Goal: Transaction & Acquisition: Book appointment/travel/reservation

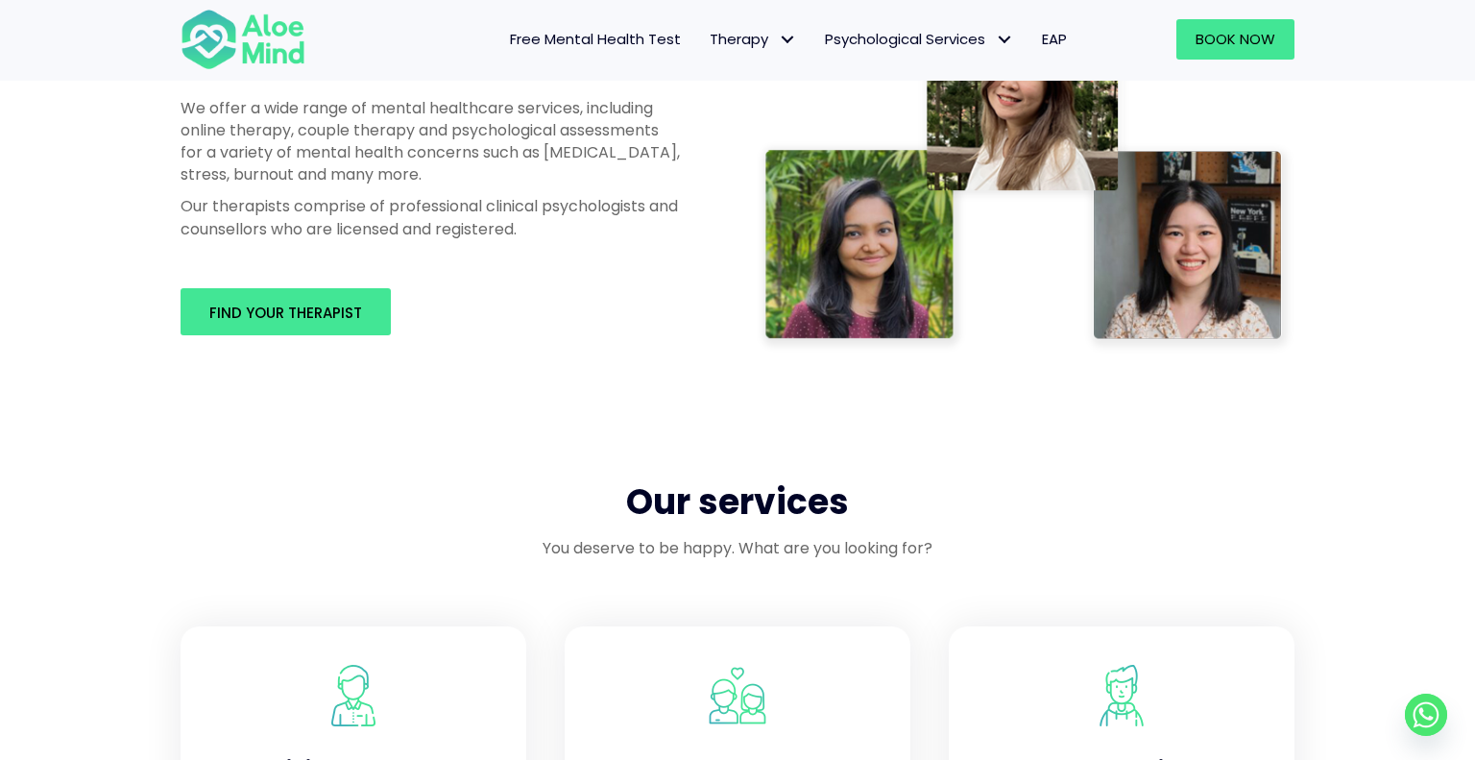
scroll to position [1322, 0]
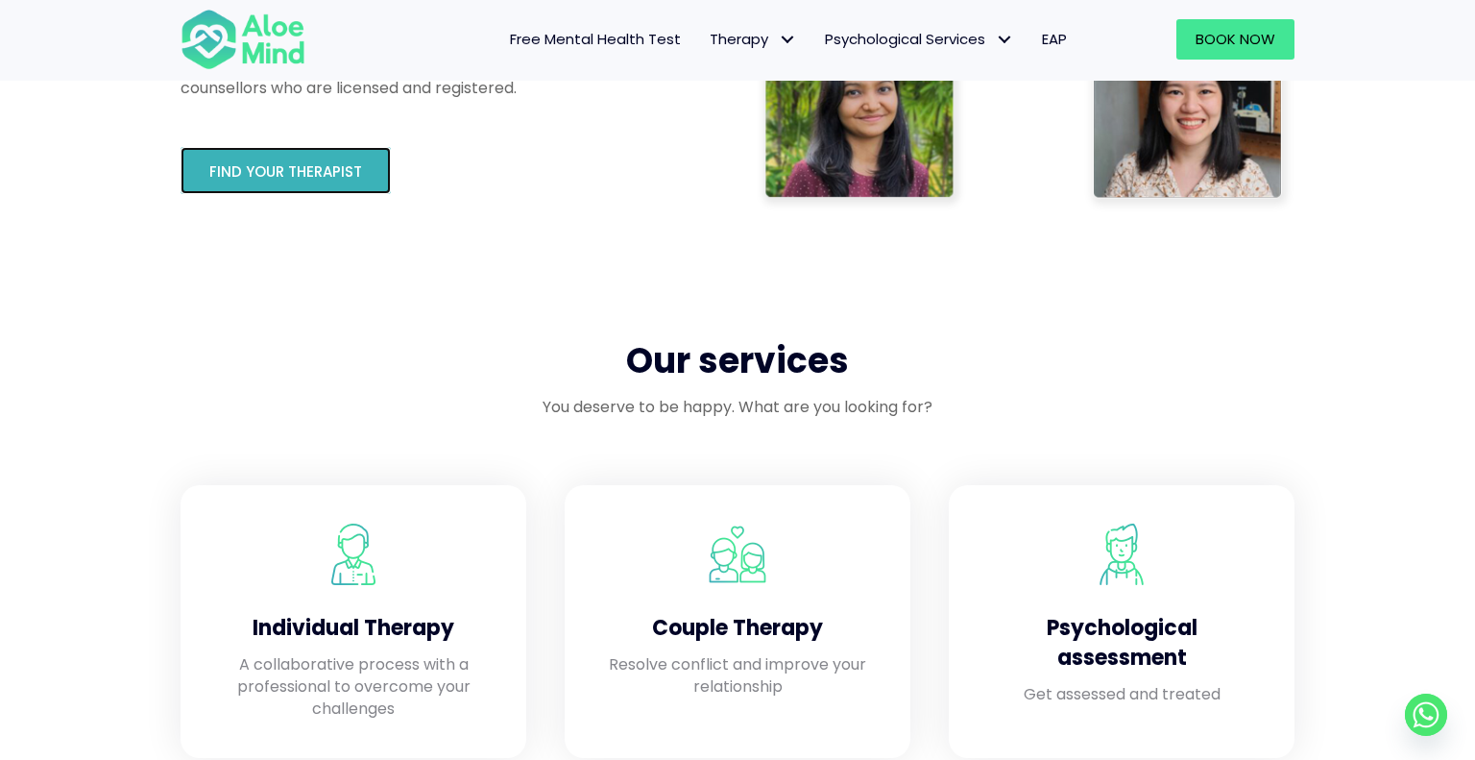
click at [317, 161] on span "Find your therapist" at bounding box center [285, 171] width 153 height 20
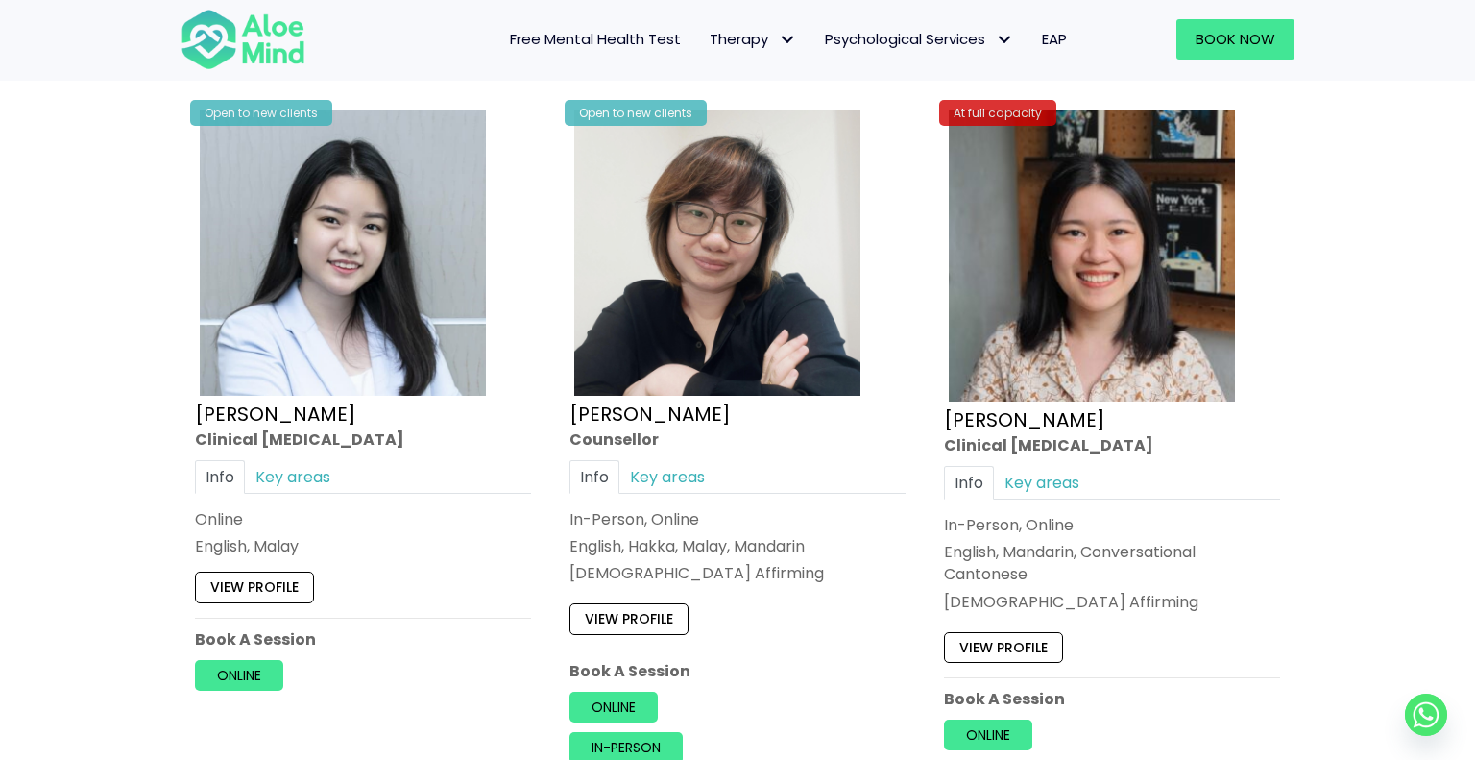
scroll to position [5961, 0]
click at [319, 459] on link "Key areas" at bounding box center [293, 476] width 96 height 34
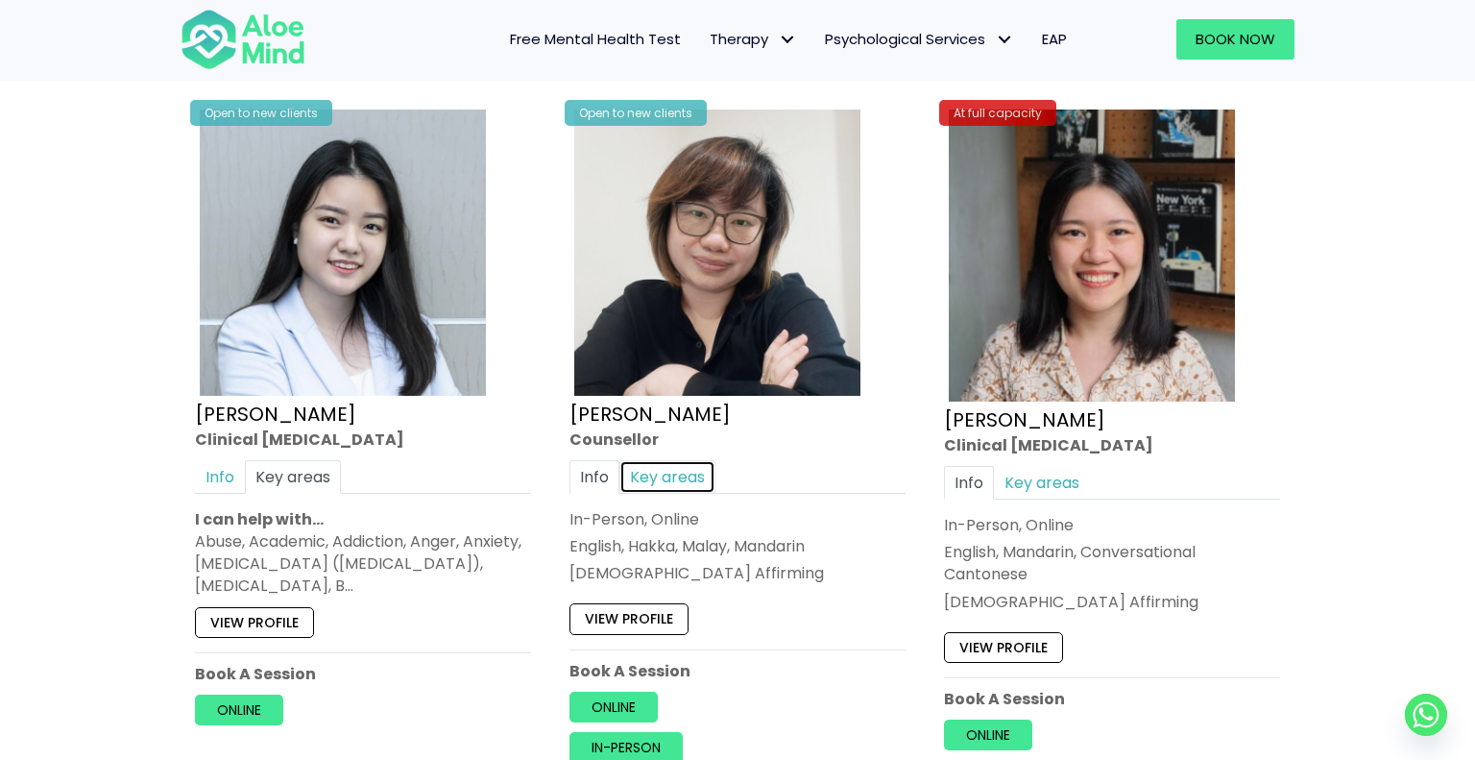
click at [664, 465] on link "Key areas" at bounding box center [667, 476] width 96 height 34
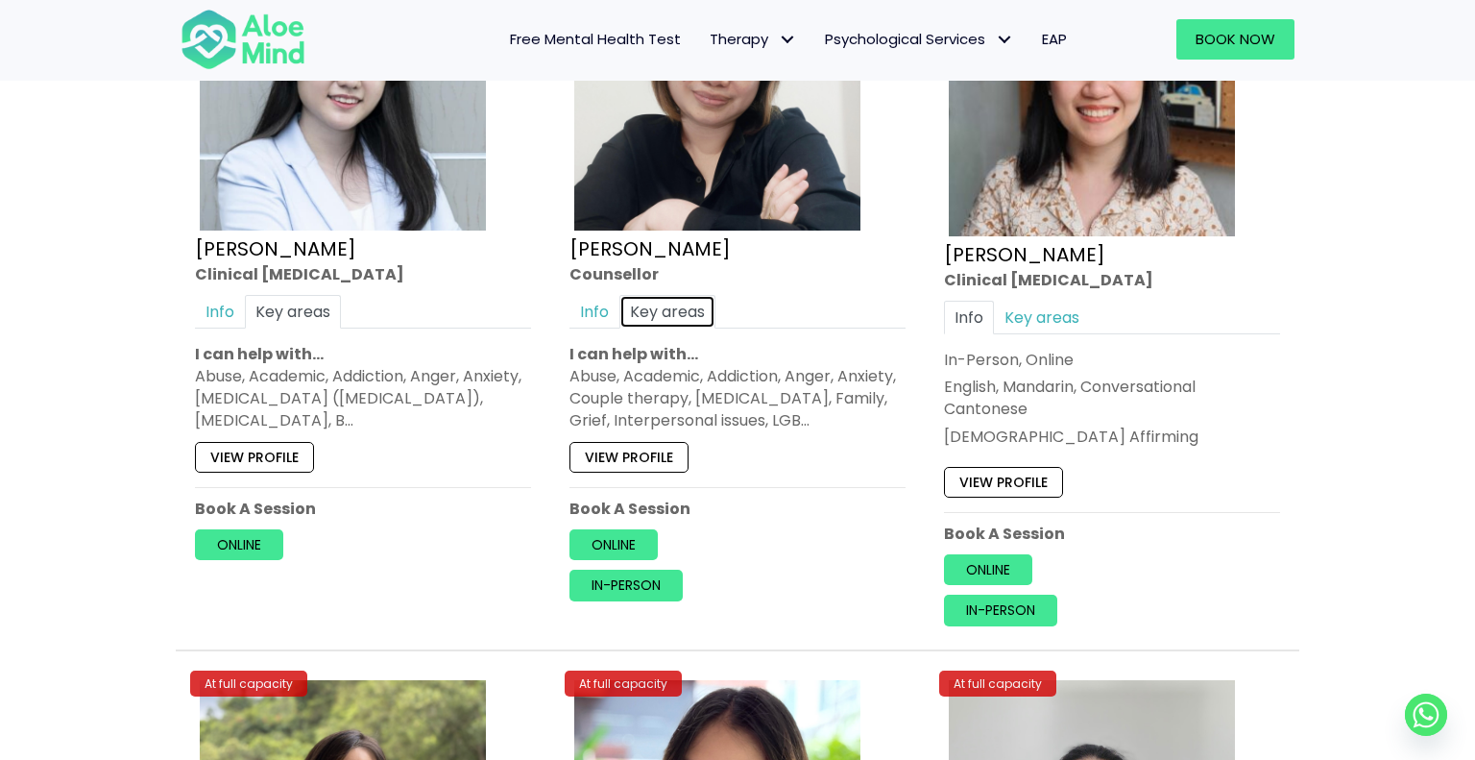
scroll to position [6123, 0]
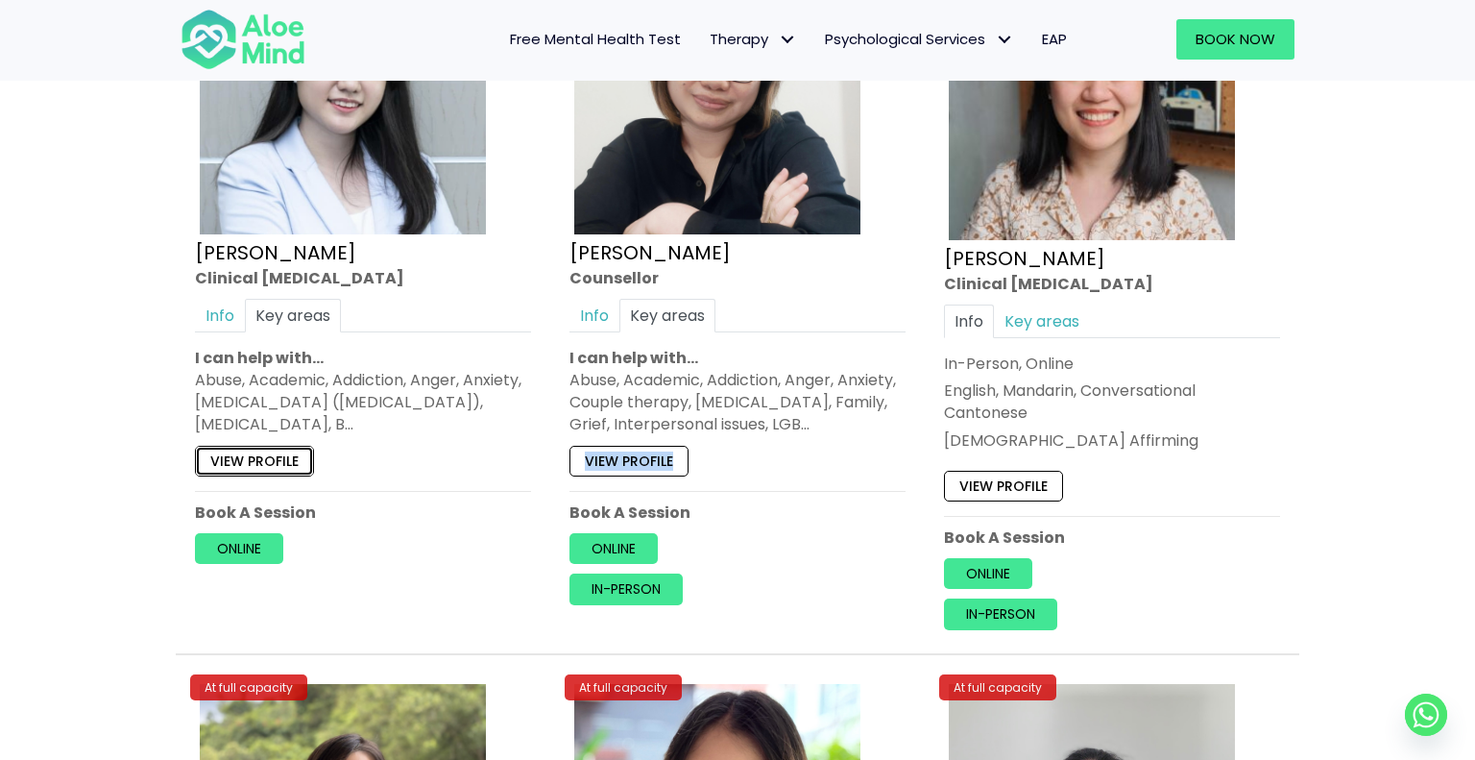
click at [300, 445] on link "View profile" at bounding box center [254, 460] width 119 height 31
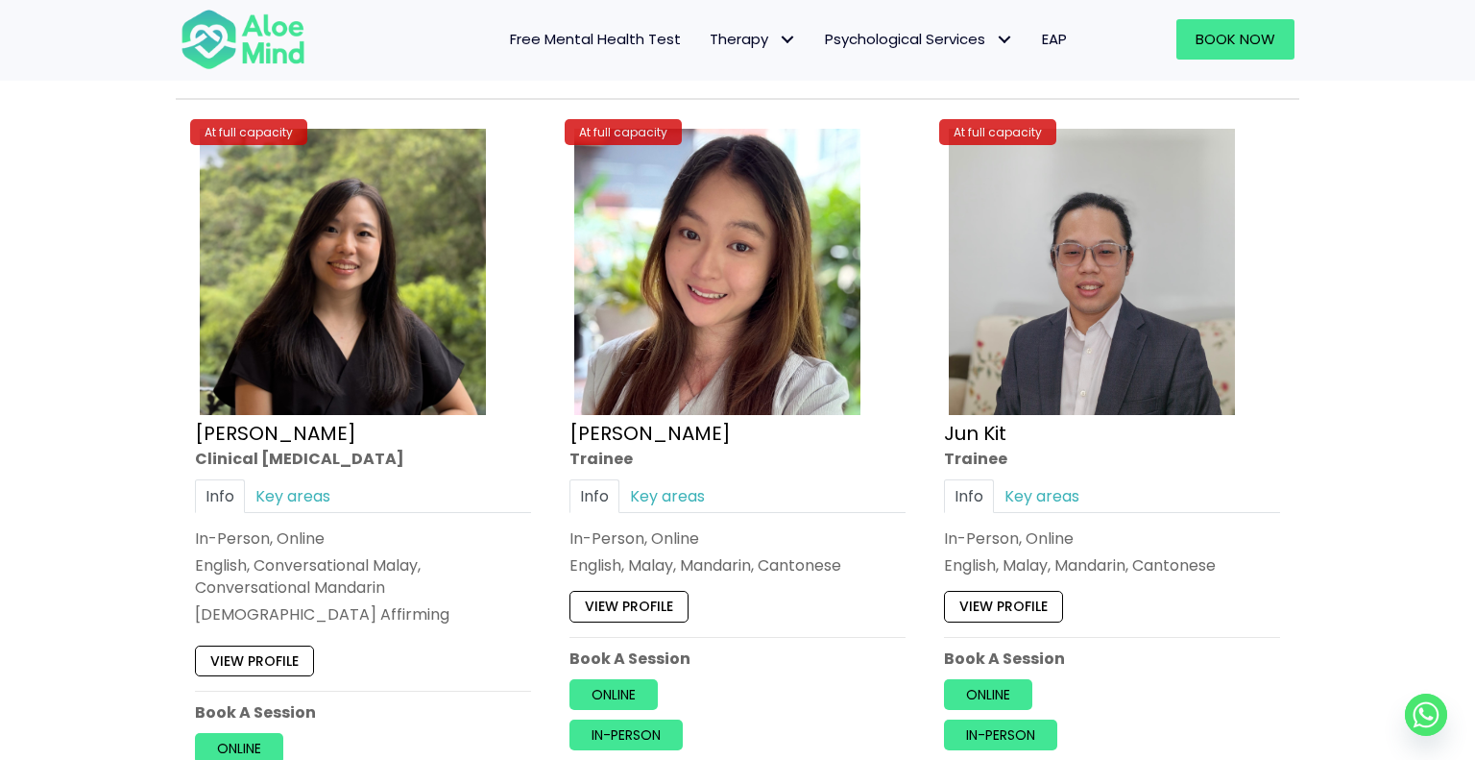
scroll to position [6712, 0]
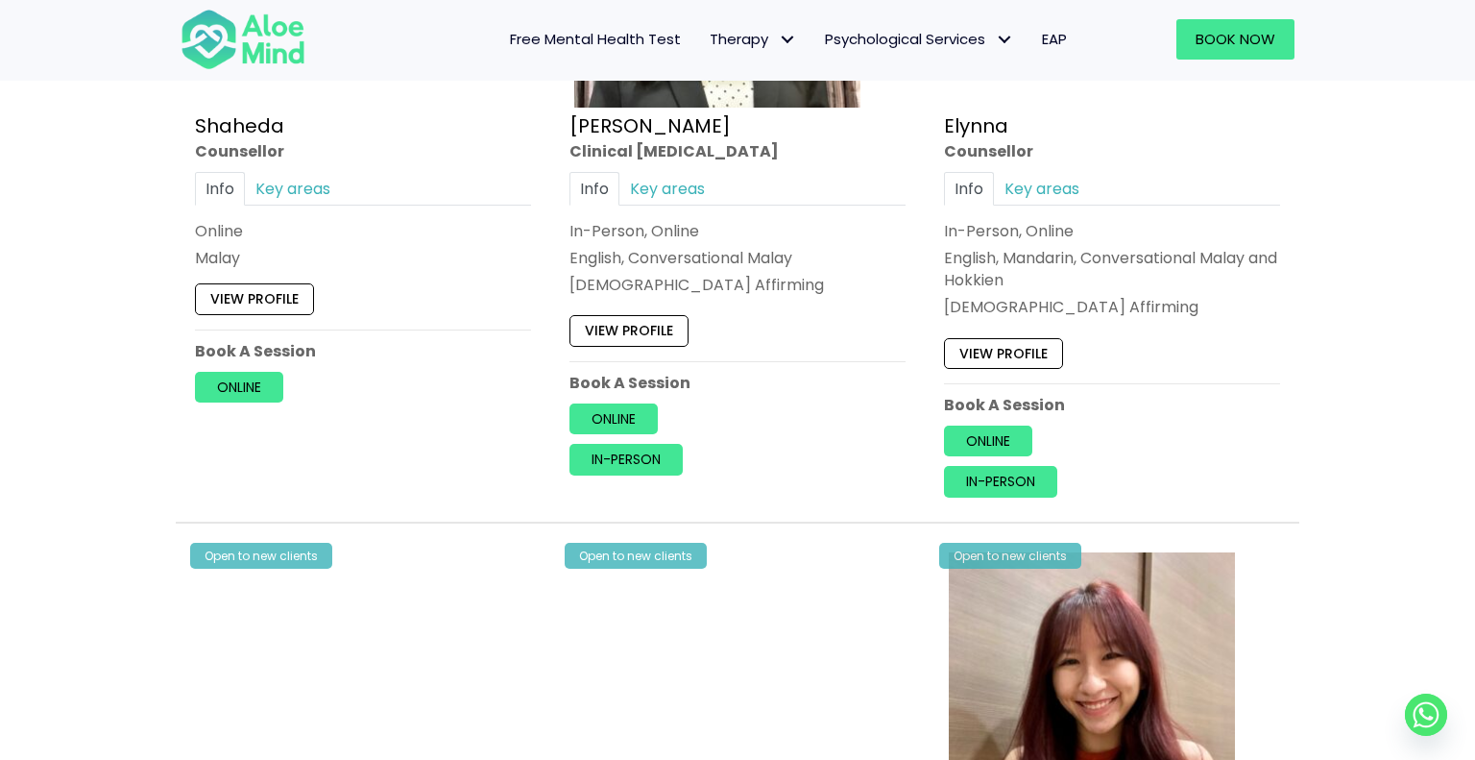
scroll to position [592, 0]
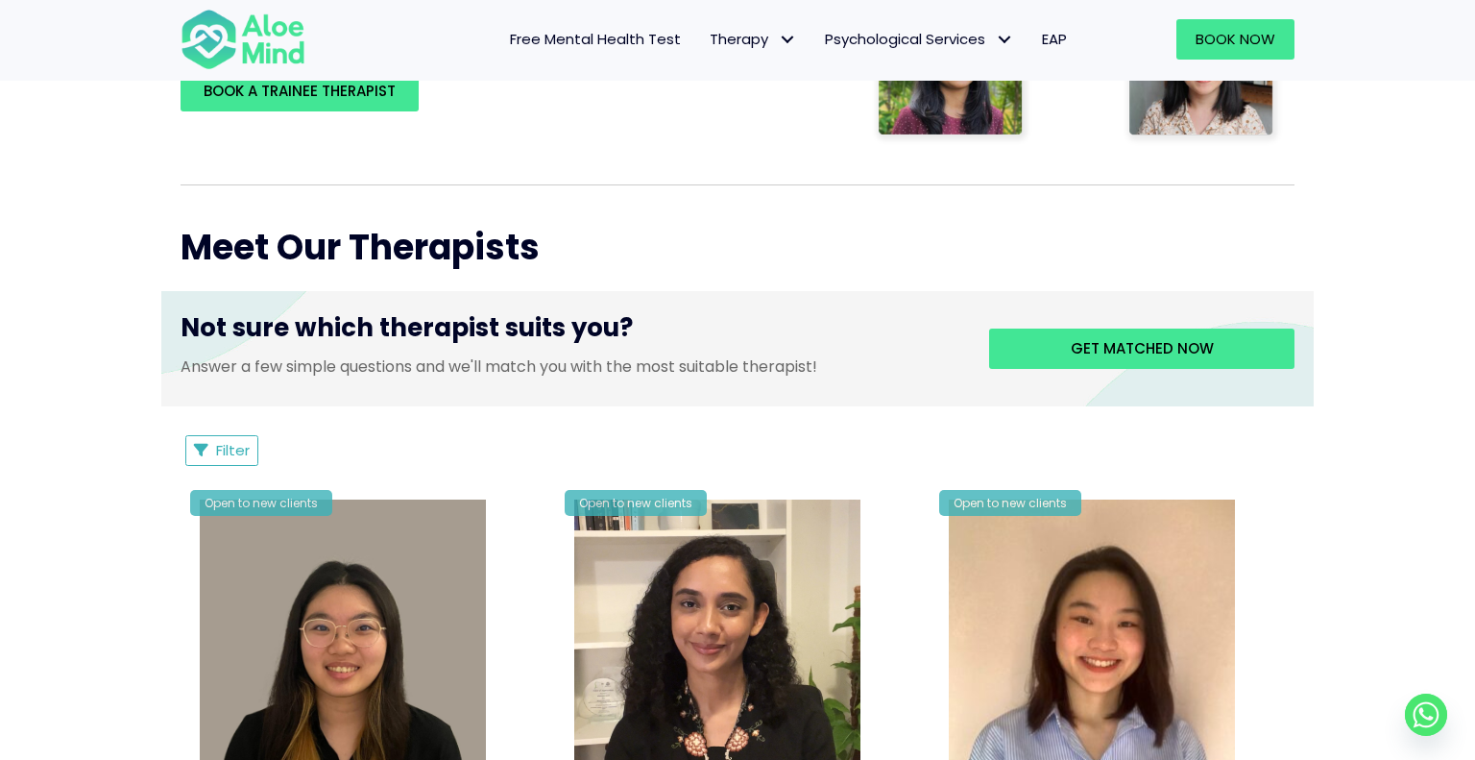
click at [1051, 41] on span "EAP" at bounding box center [1054, 39] width 25 height 20
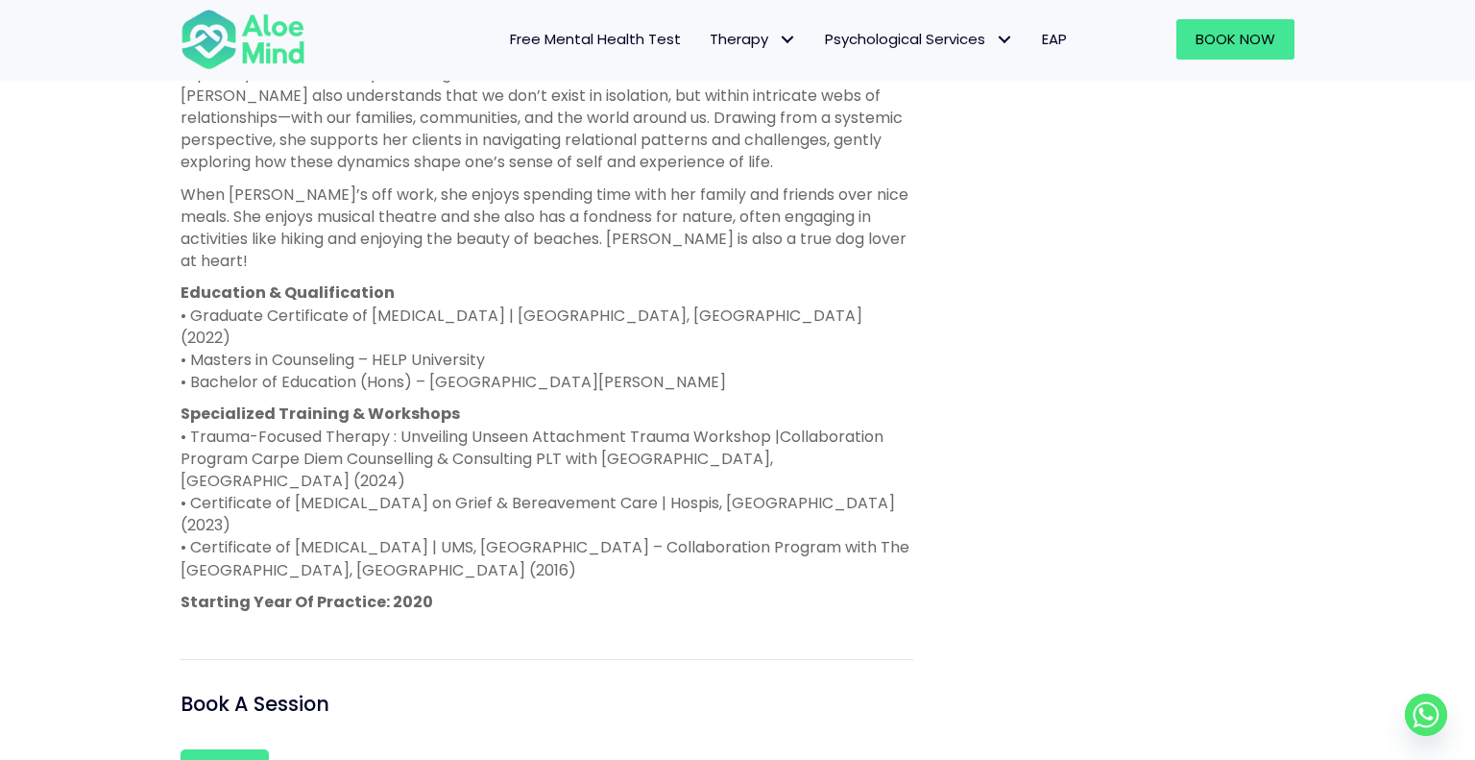
scroll to position [1220, 0]
click at [513, 402] on p "Specialized Training & Workshops • Trauma-Focused Therapy : Unveiling Unseen At…" at bounding box center [547, 490] width 733 height 179
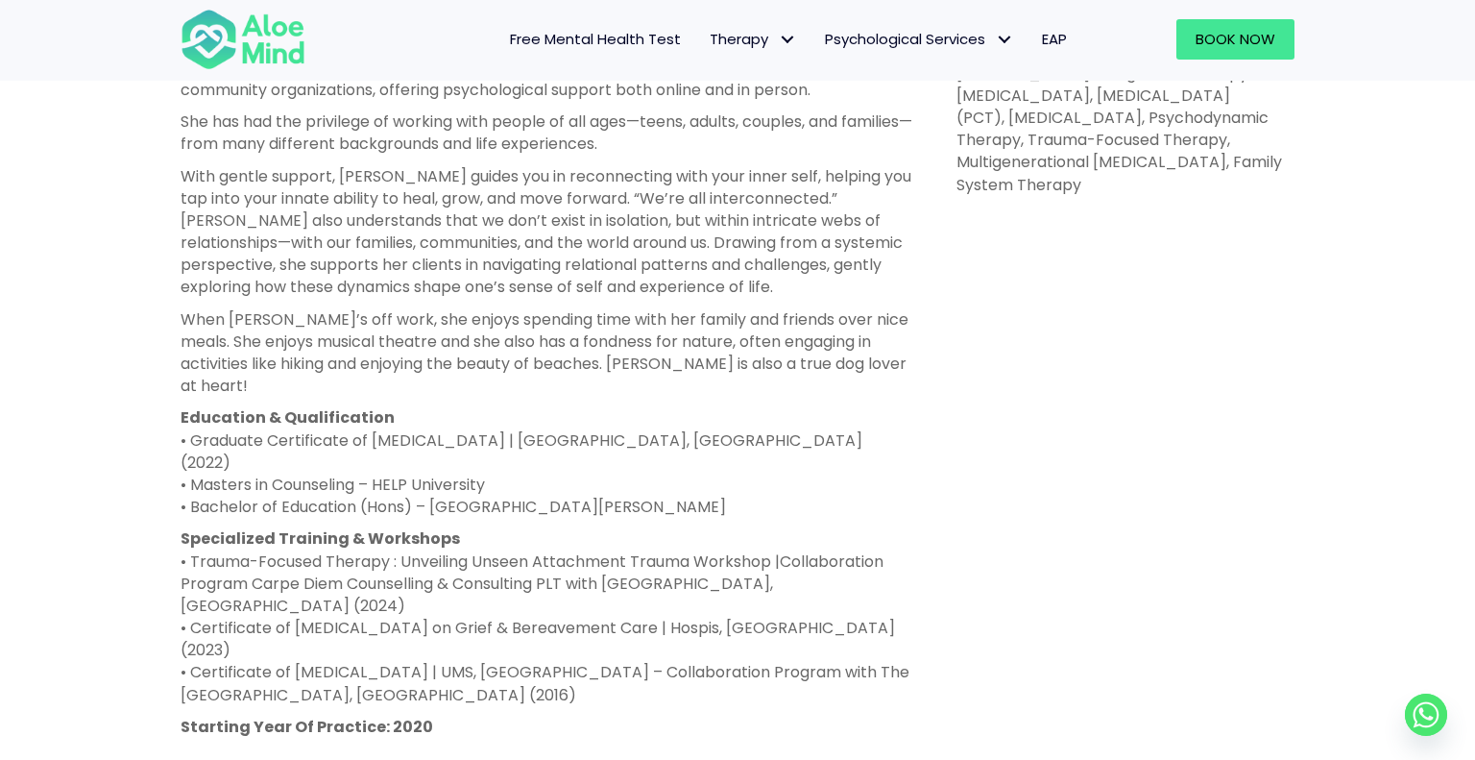
scroll to position [1097, 0]
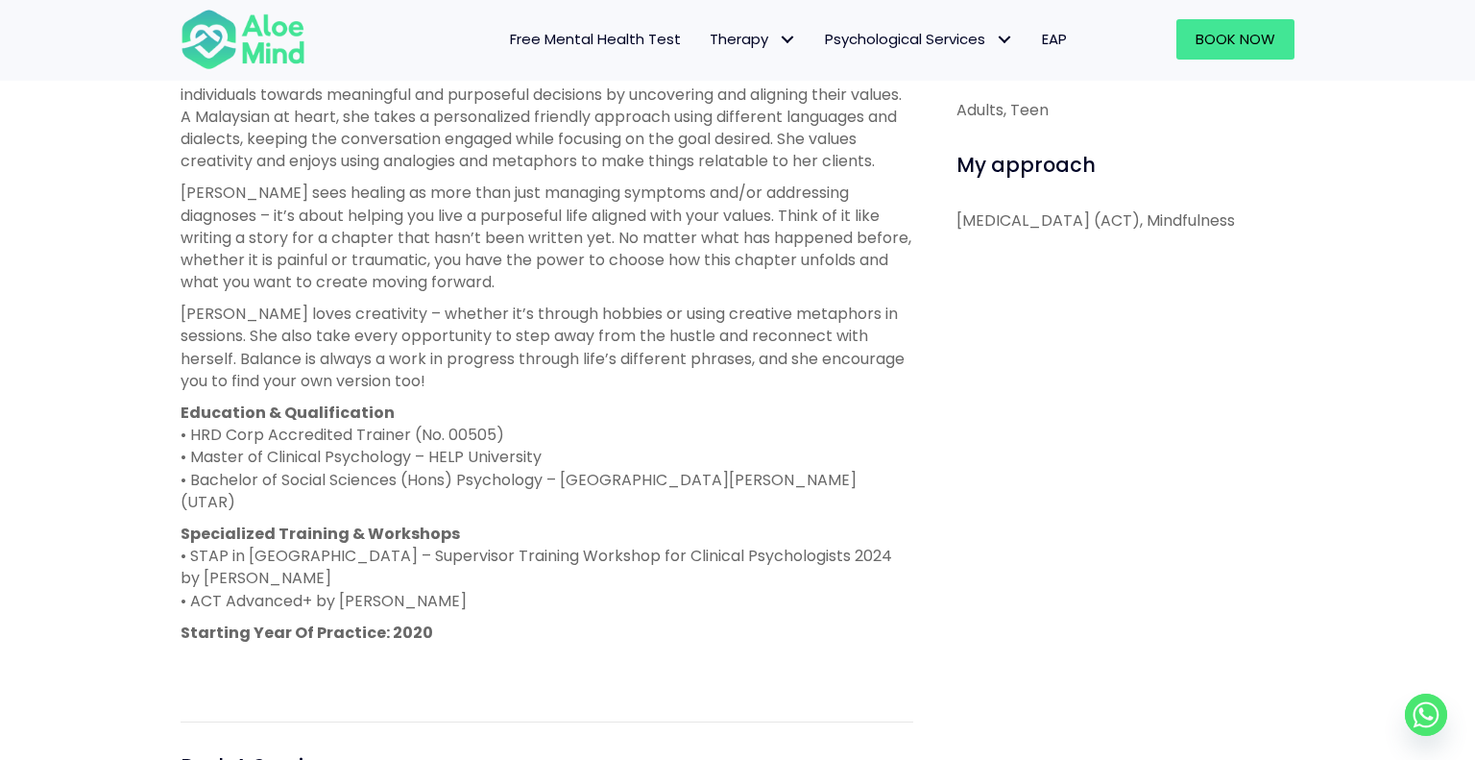
scroll to position [1036, 0]
drag, startPoint x: 455, startPoint y: 412, endPoint x: 564, endPoint y: 572, distance: 193.6
click at [564, 572] on div "Yen Li is a clinical psychologist registered with the Malaysian Society of Clin…" at bounding box center [547, 230] width 733 height 888
click at [564, 572] on p "Specialized Training & Workshops • STAP in Malaysia – Supervisor Training Works…" at bounding box center [547, 565] width 733 height 89
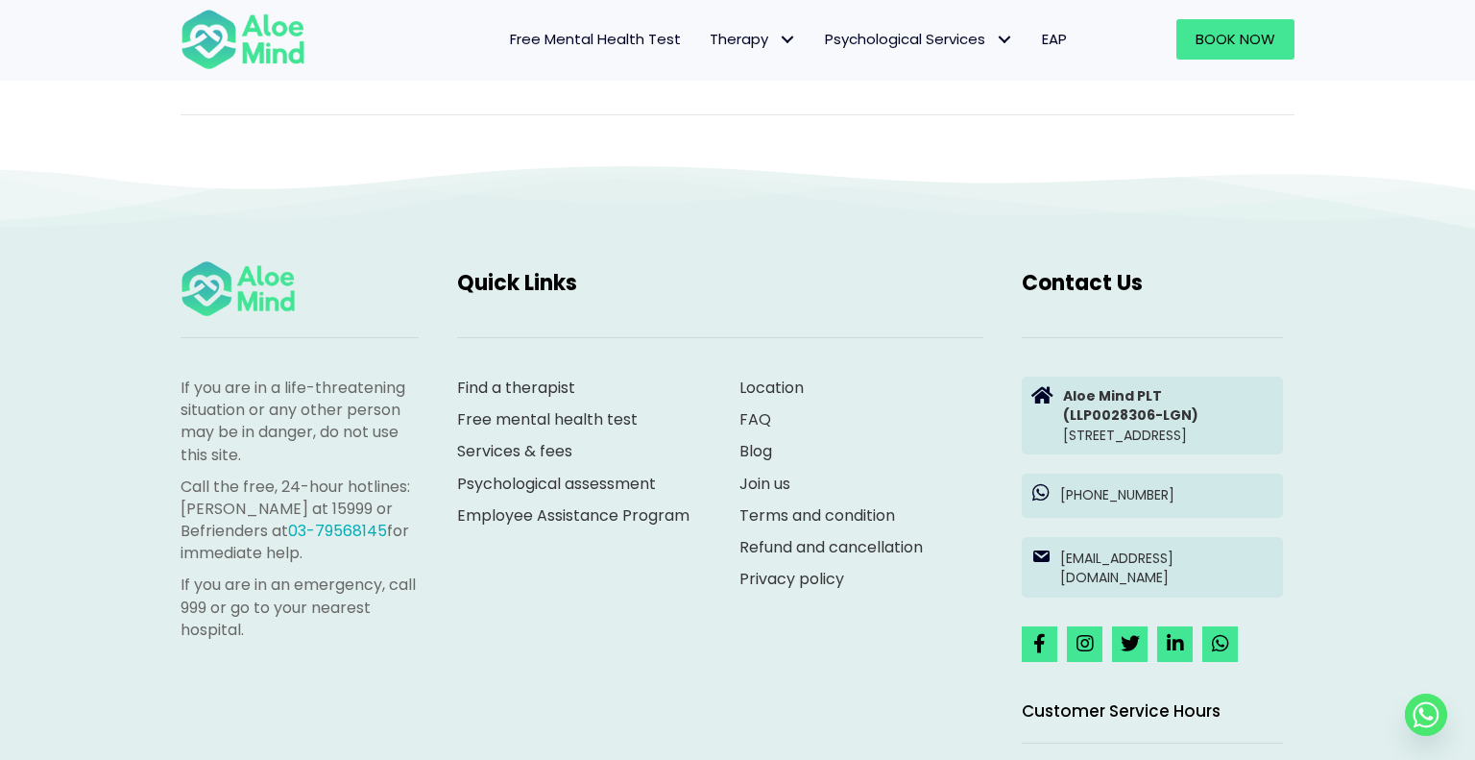
scroll to position [1886, 0]
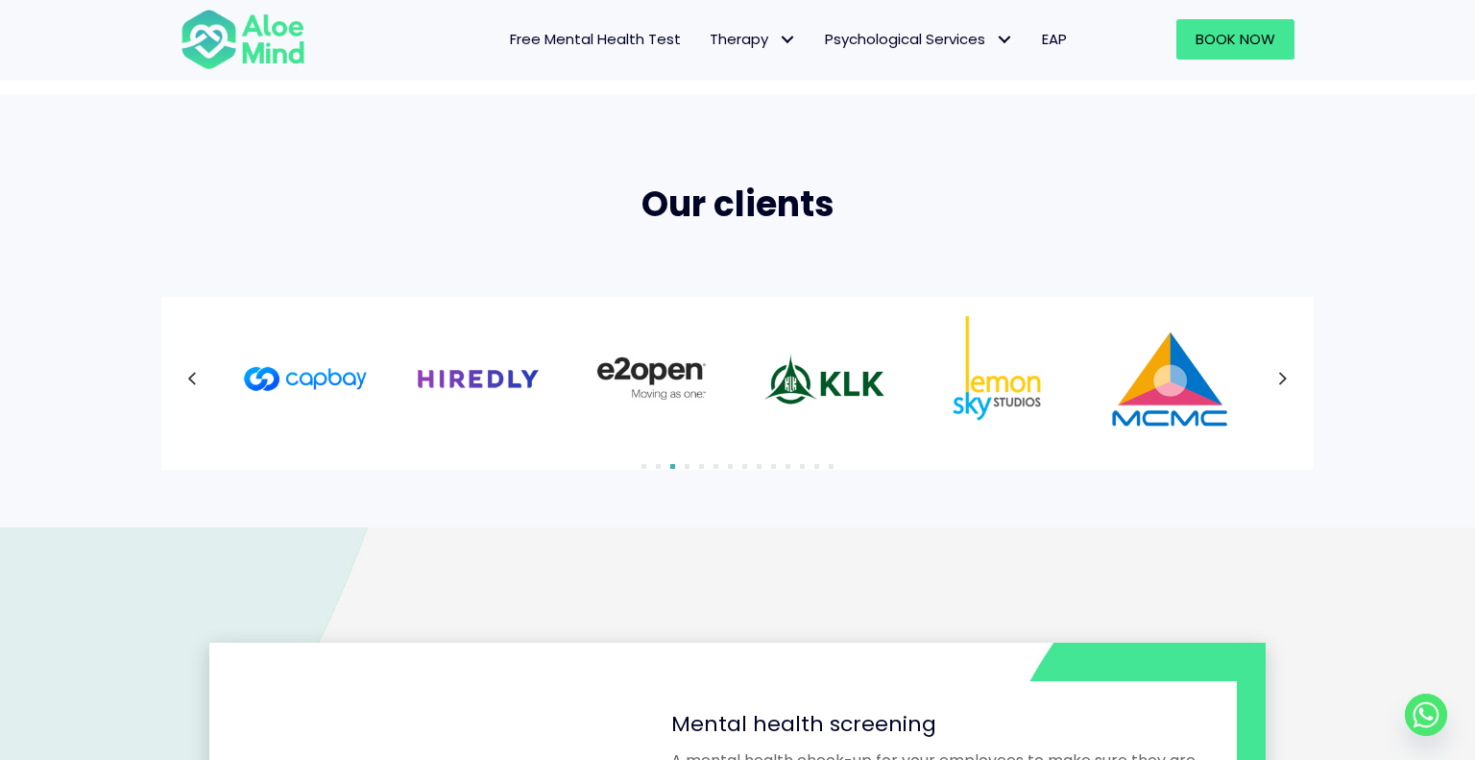
scroll to position [1174, 0]
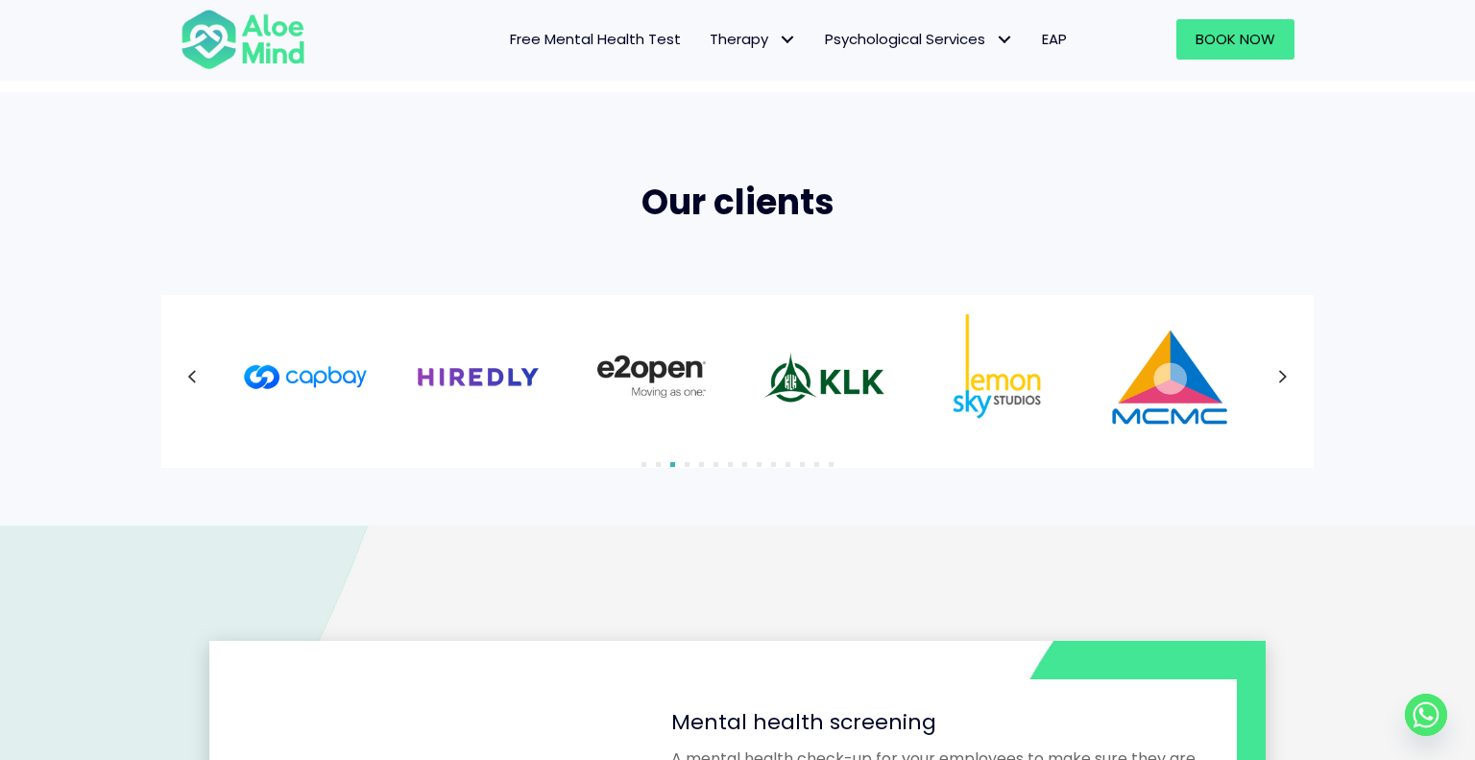
click at [1275, 379] on button "Next" at bounding box center [1283, 376] width 35 height 35
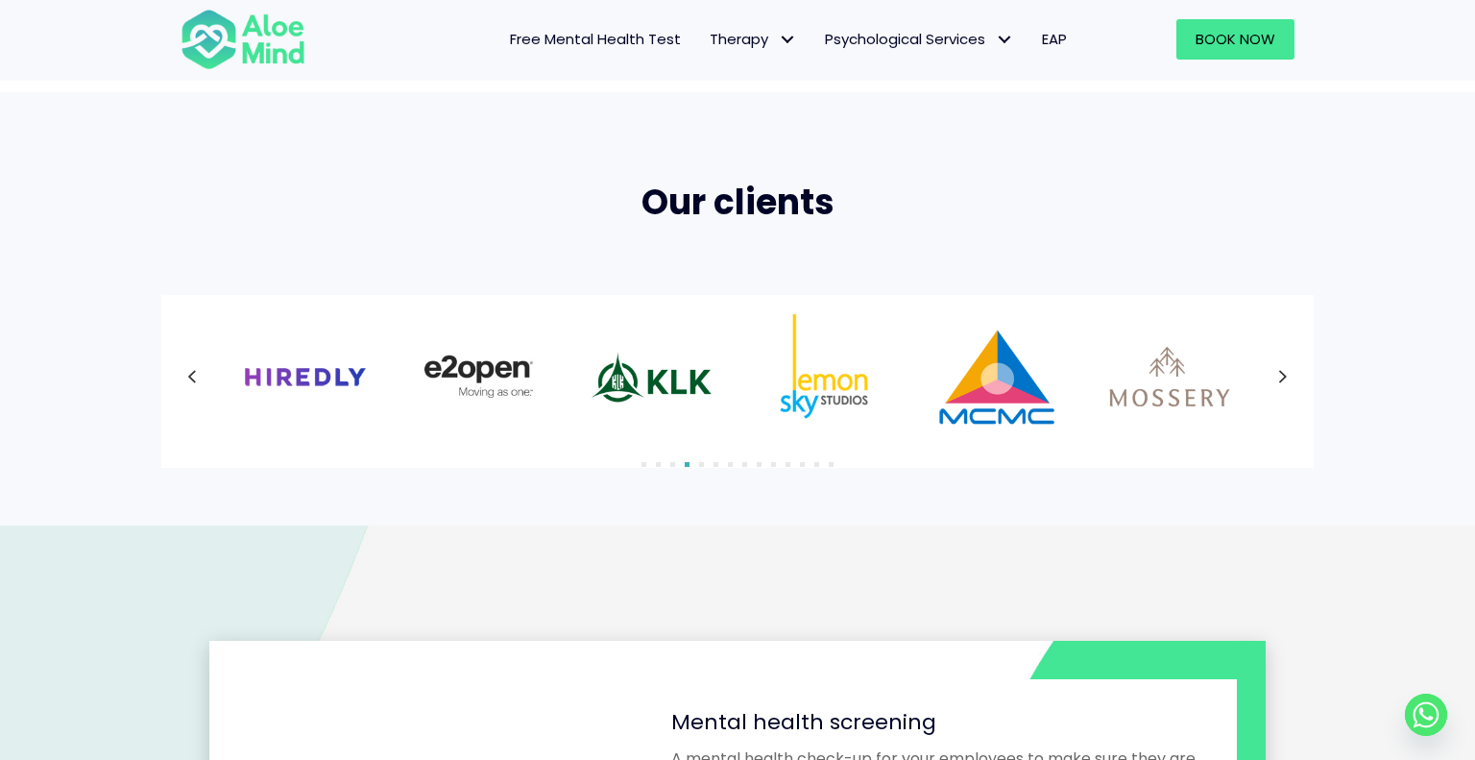
click at [1275, 379] on button "Next" at bounding box center [1283, 376] width 35 height 35
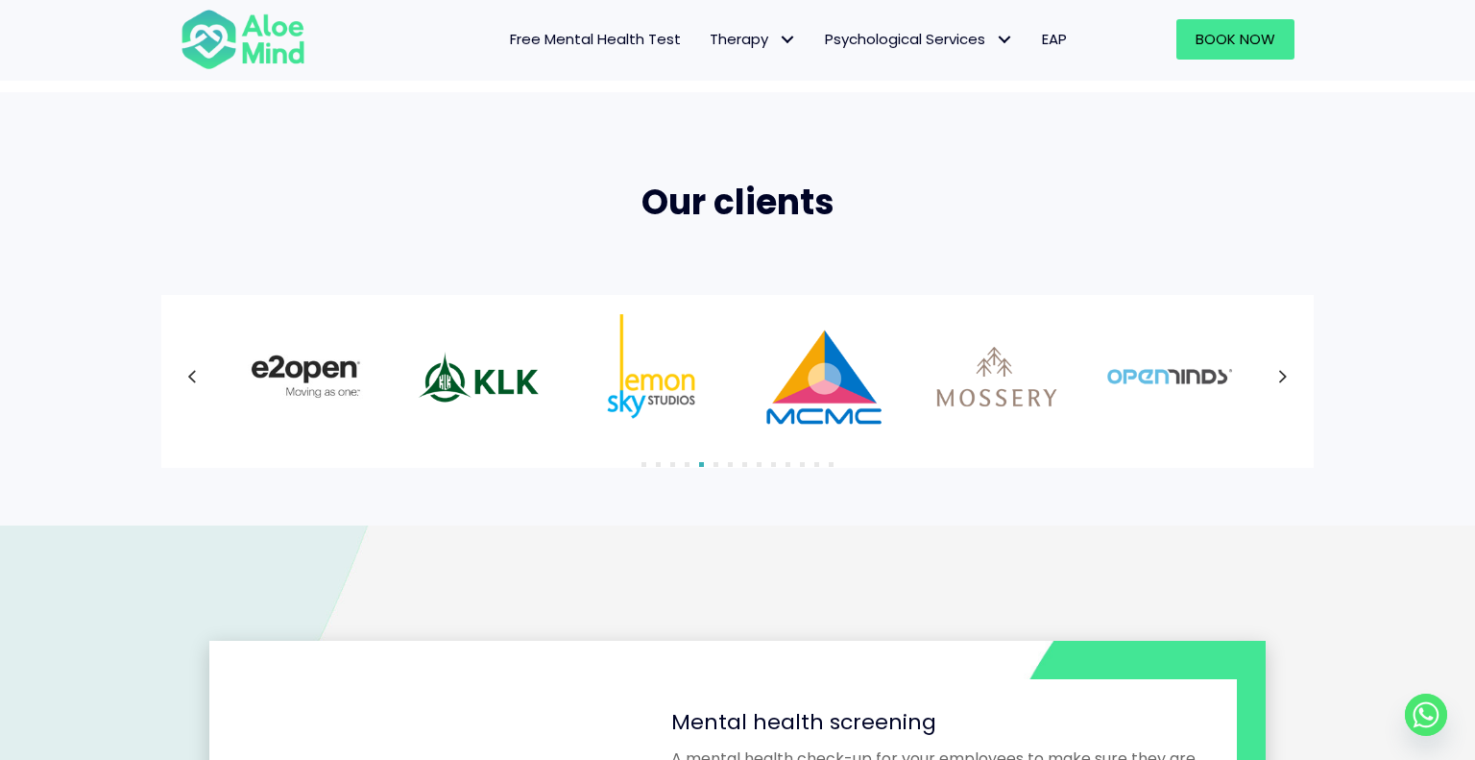
click at [1275, 379] on button "Next" at bounding box center [1283, 376] width 35 height 35
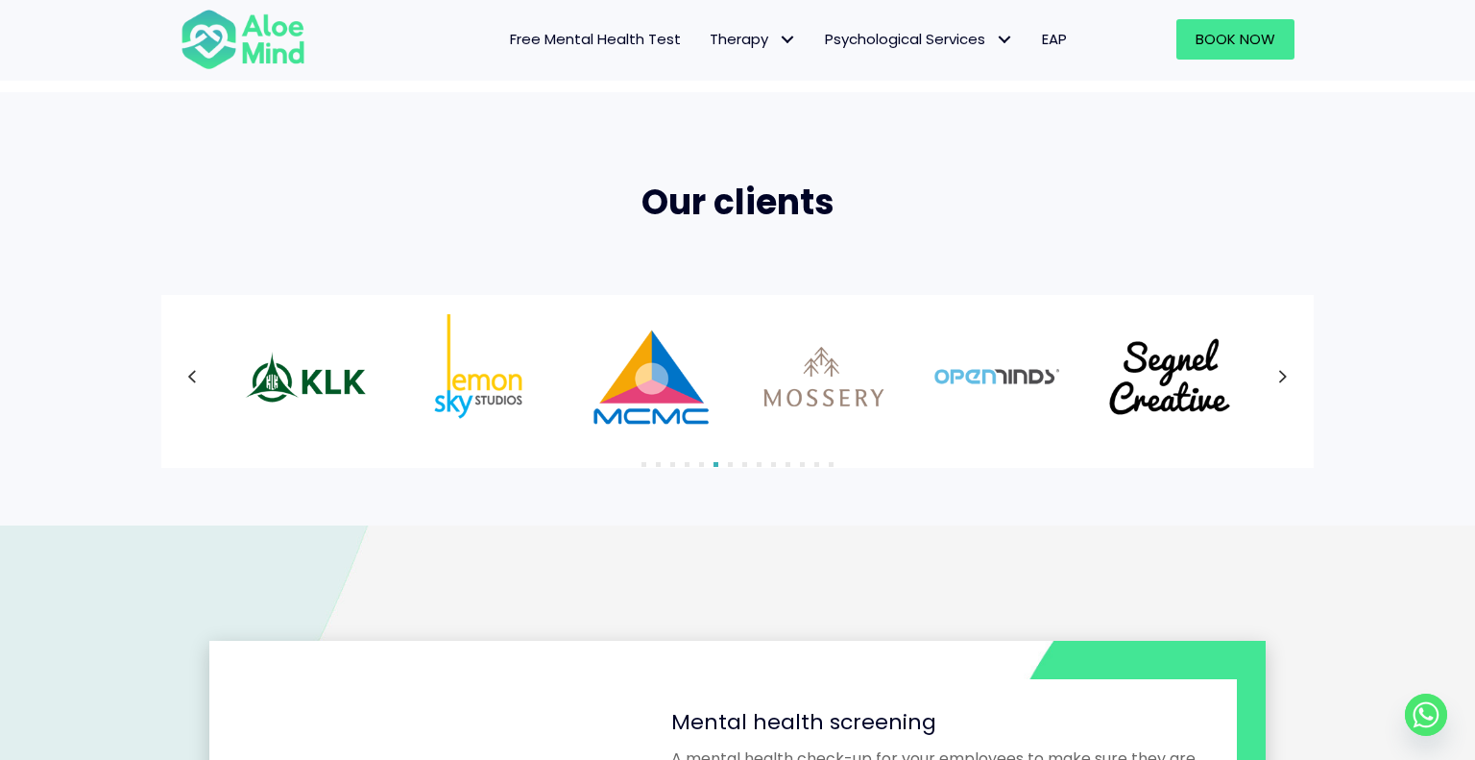
click at [1275, 379] on button "Next" at bounding box center [1283, 376] width 35 height 35
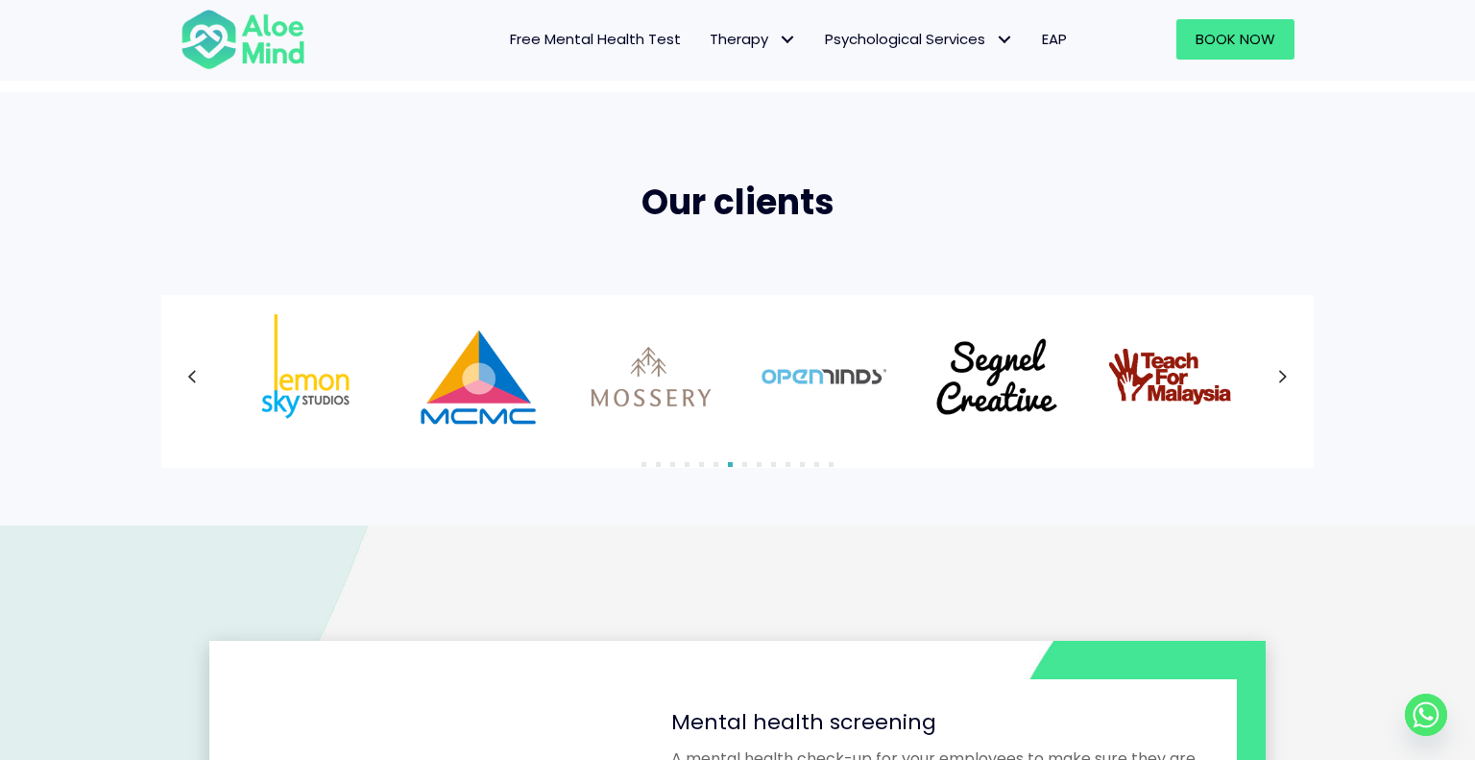
click at [1275, 379] on button "Next" at bounding box center [1283, 376] width 35 height 35
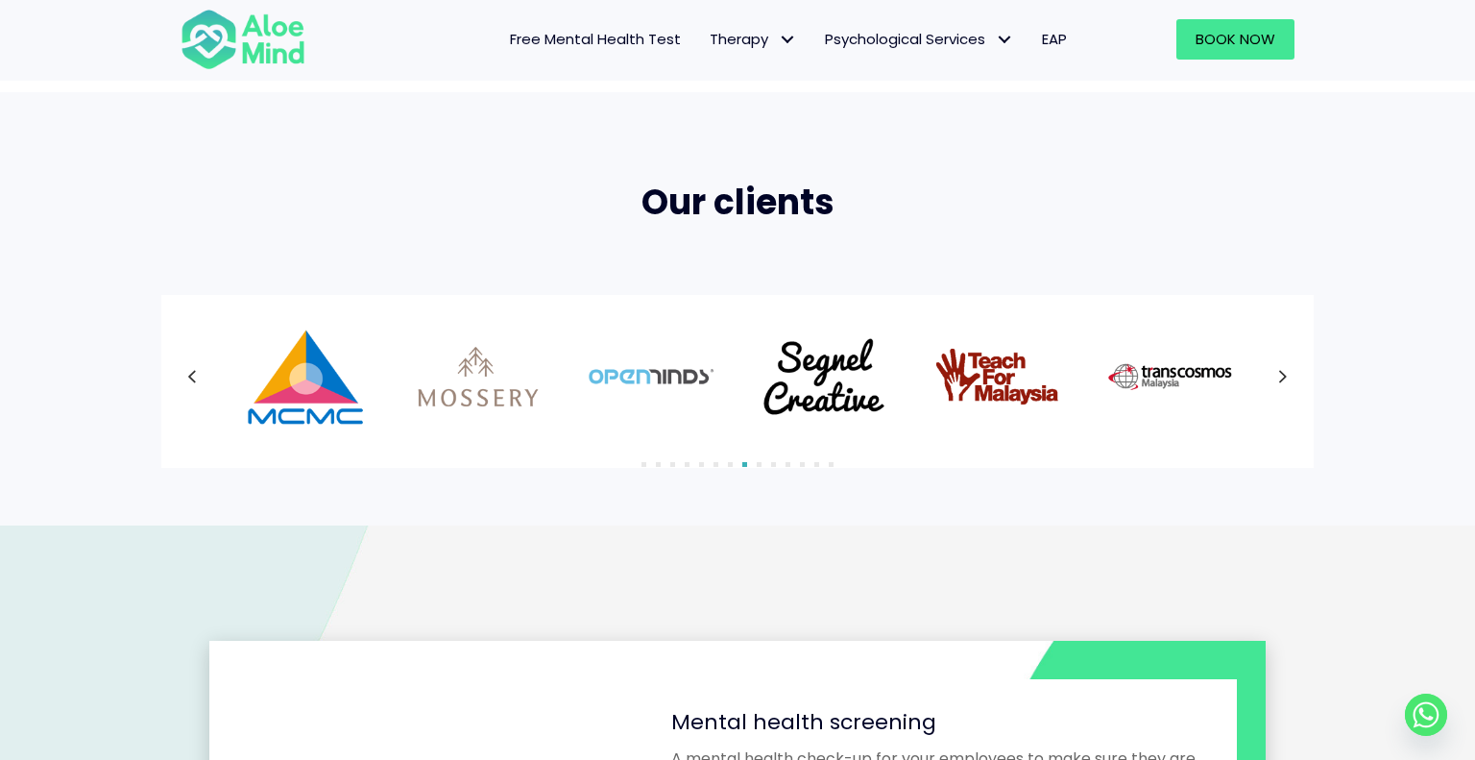
click at [1275, 379] on div at bounding box center [738, 376] width 1114 height 125
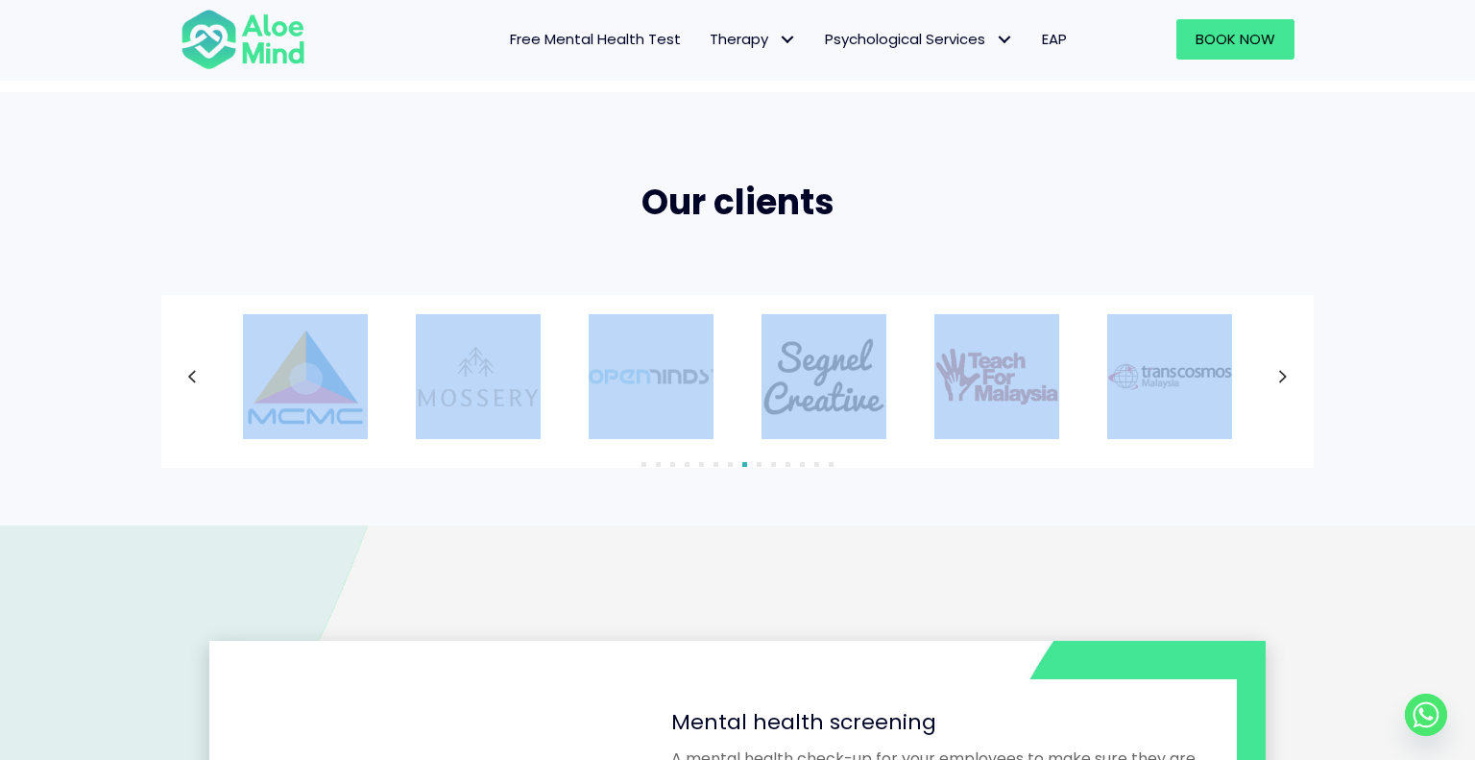
click at [1275, 379] on button "Next" at bounding box center [1283, 376] width 35 height 35
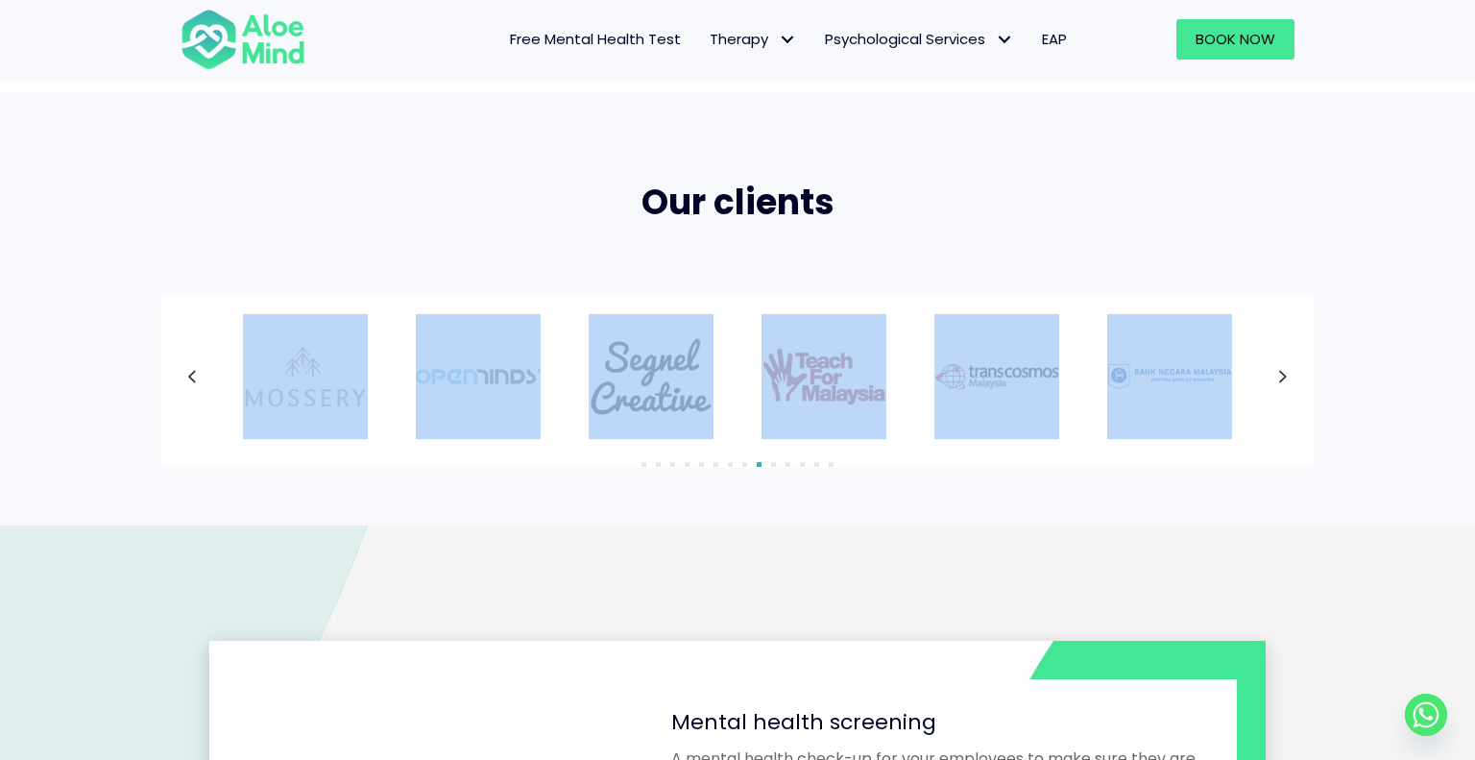
click at [1275, 379] on button "Next" at bounding box center [1283, 376] width 35 height 35
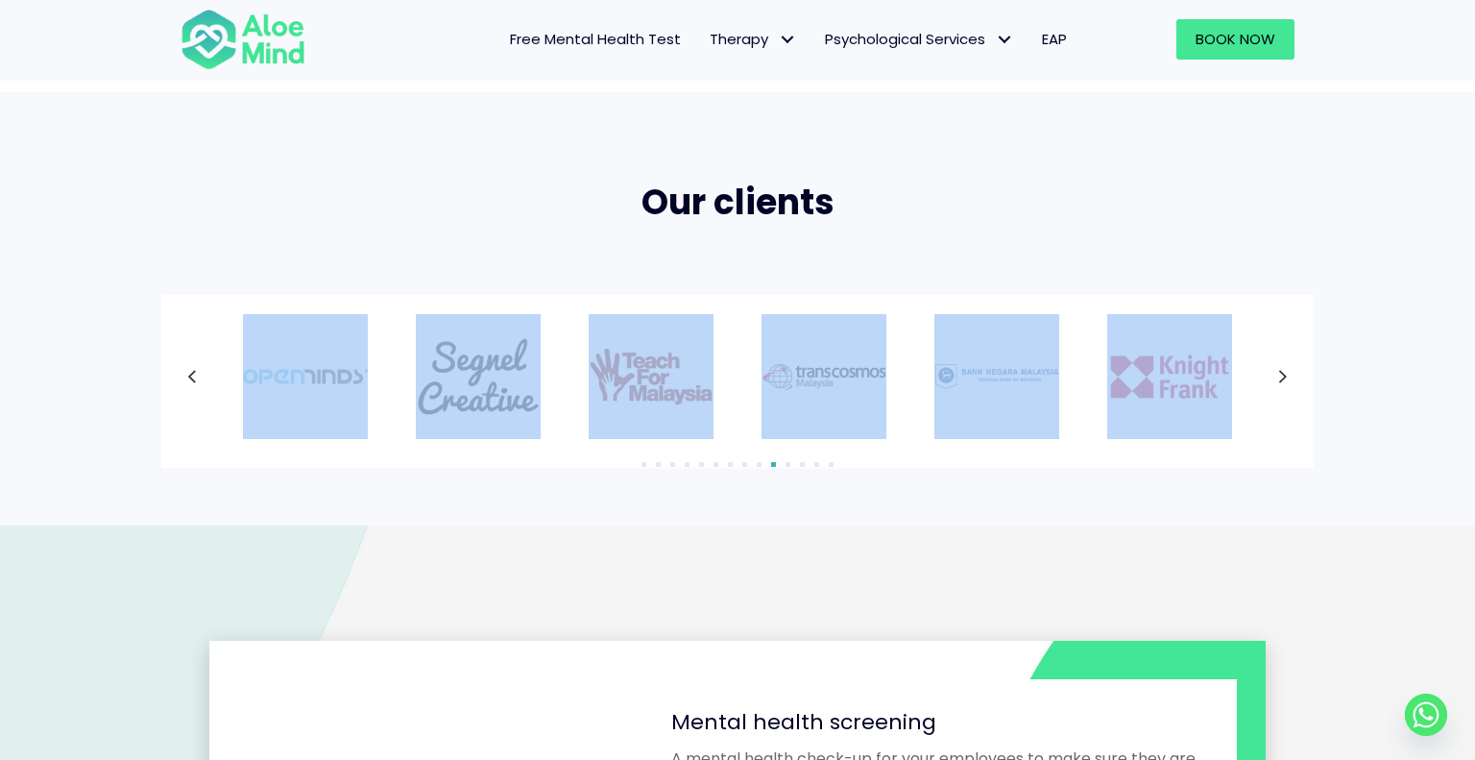
click at [1327, 228] on div "Our clients 1" at bounding box center [737, 308] width 1475 height 432
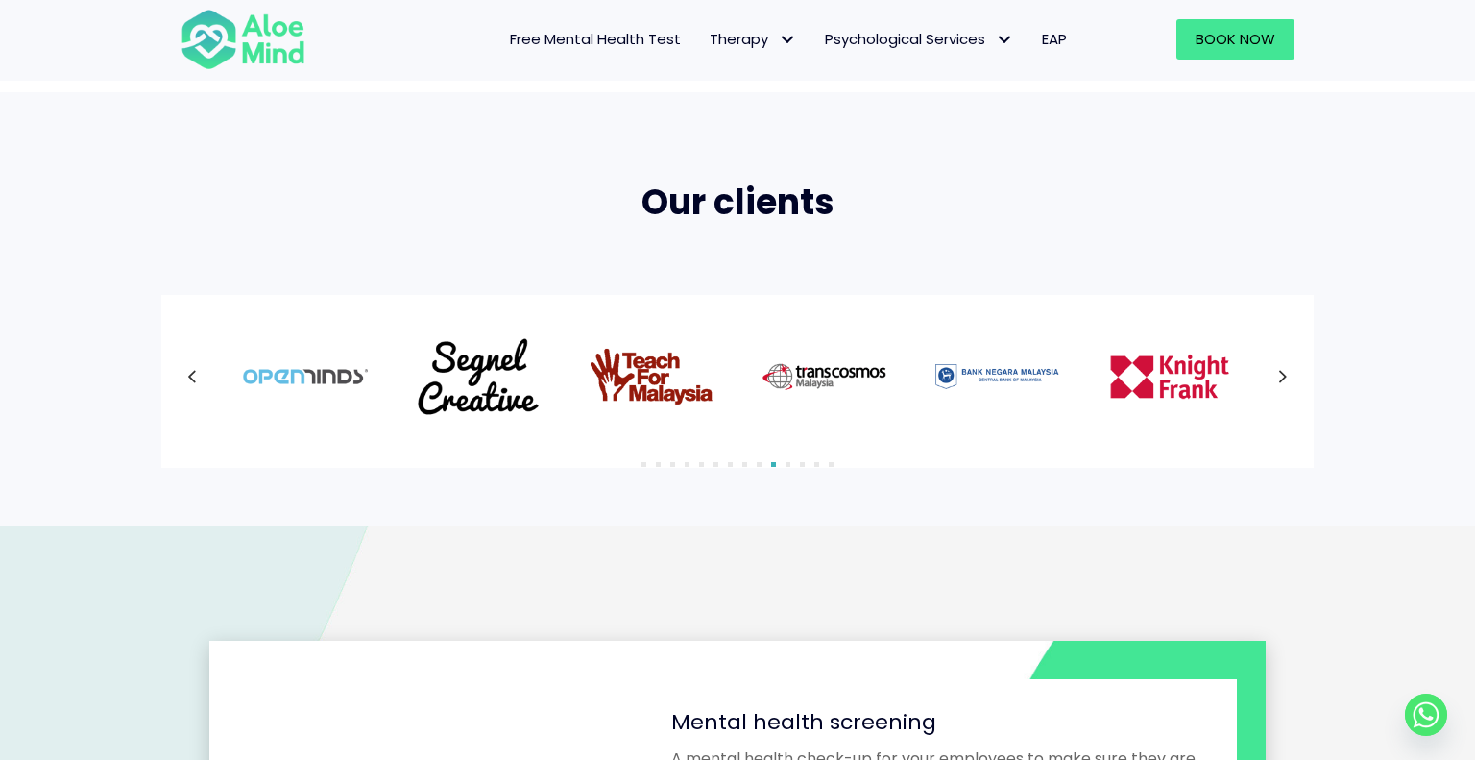
click at [1287, 376] on icon at bounding box center [1283, 376] width 10 height 25
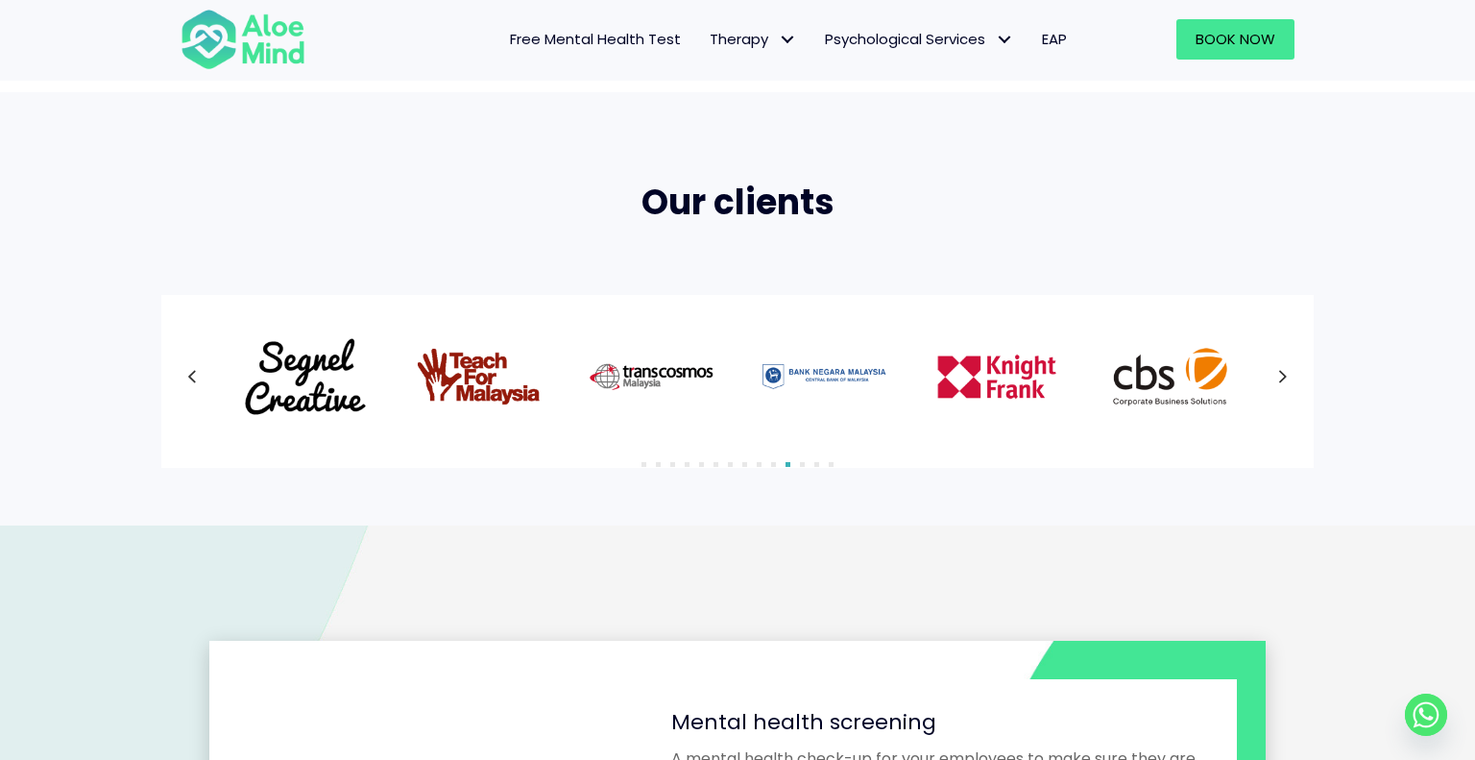
click at [1287, 376] on icon at bounding box center [1283, 376] width 10 height 25
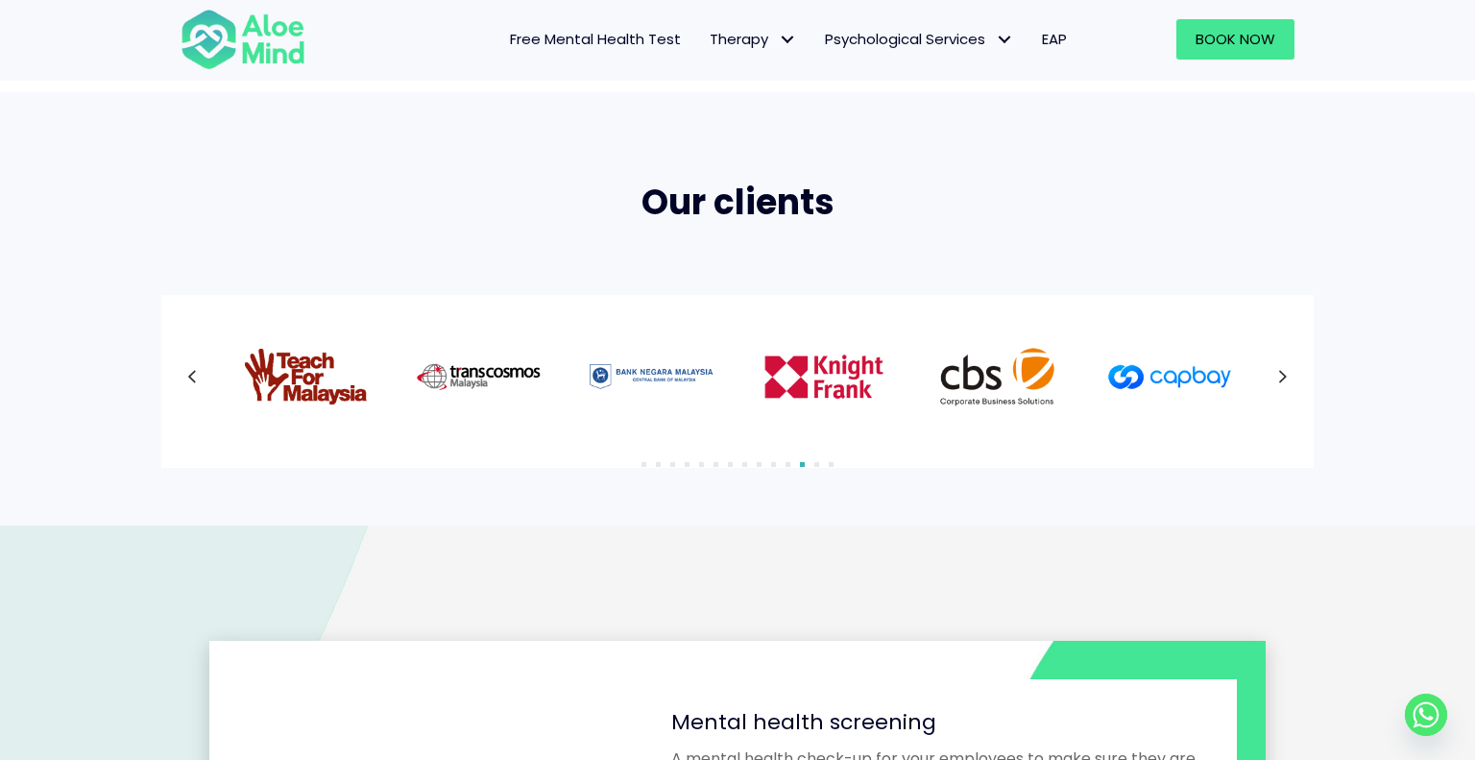
click at [1287, 376] on icon at bounding box center [1283, 376] width 10 height 25
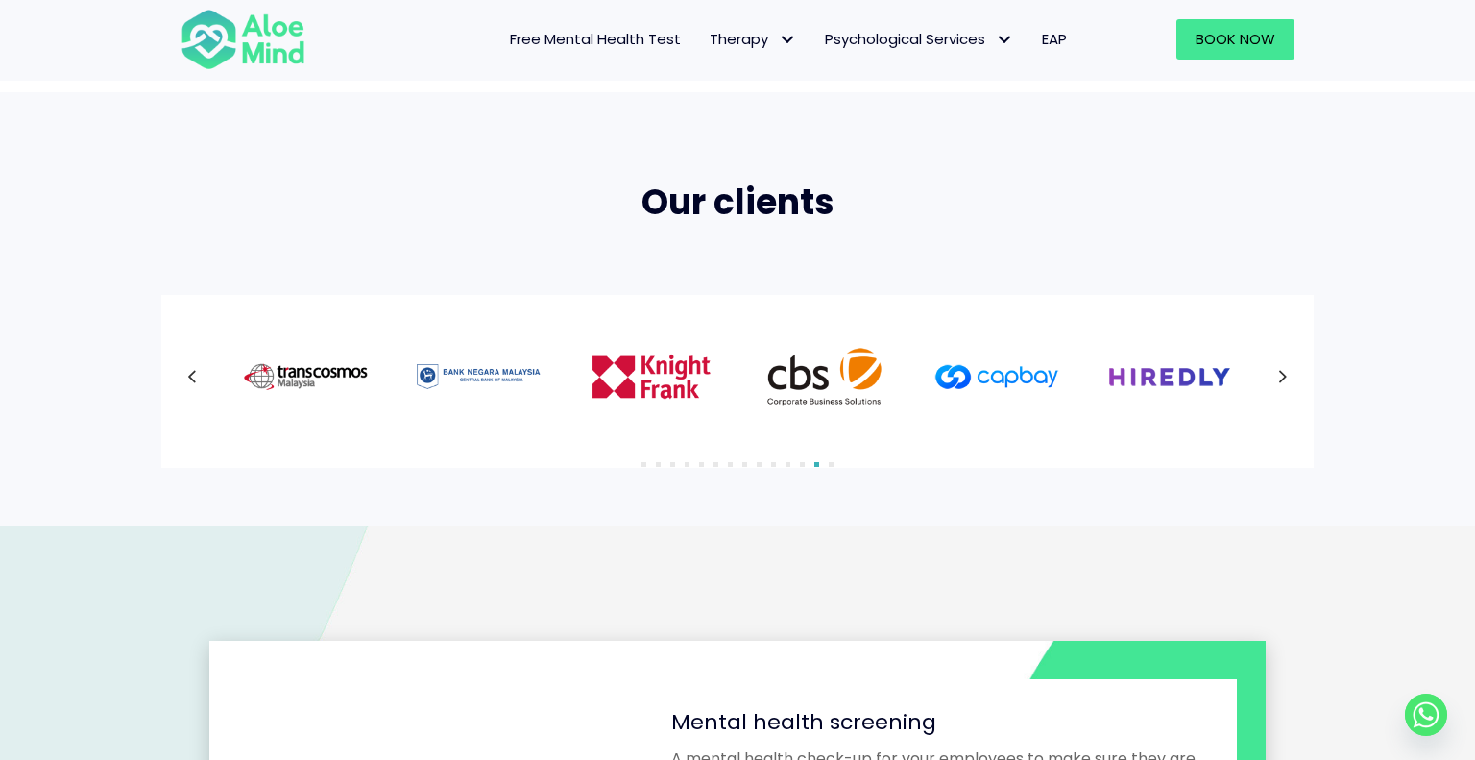
click at [1287, 376] on icon at bounding box center [1283, 376] width 10 height 25
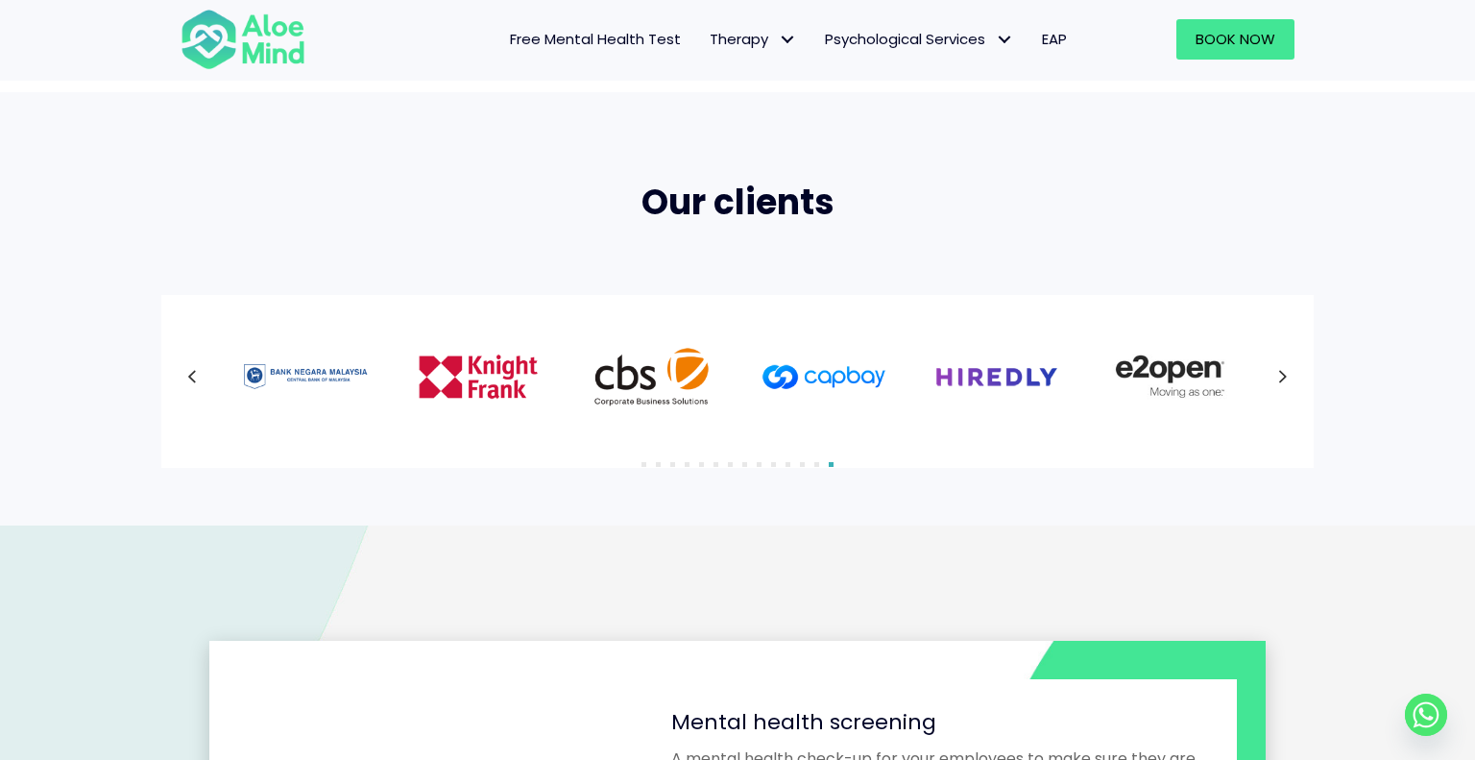
click at [1287, 376] on icon at bounding box center [1283, 376] width 10 height 25
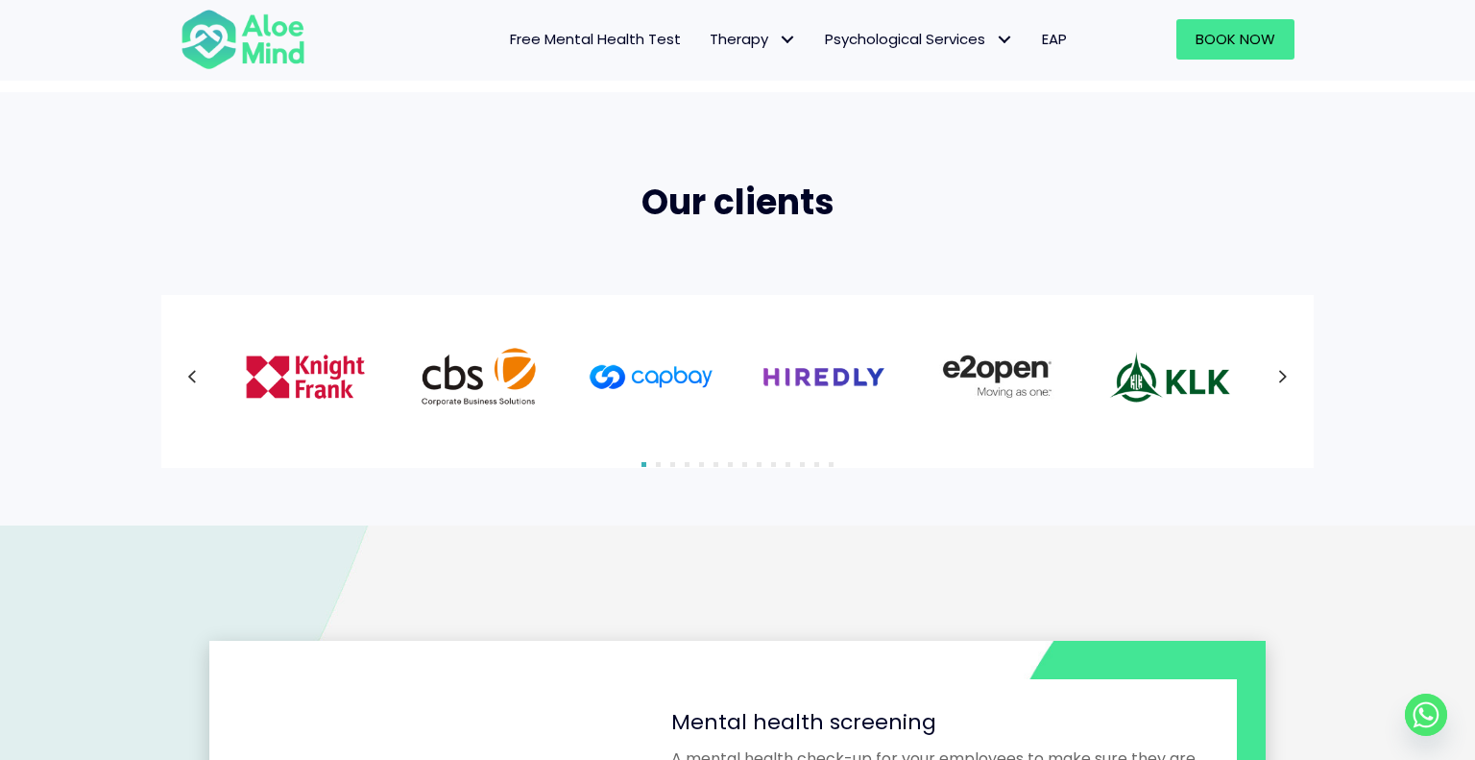
click at [1287, 376] on icon at bounding box center [1283, 376] width 10 height 25
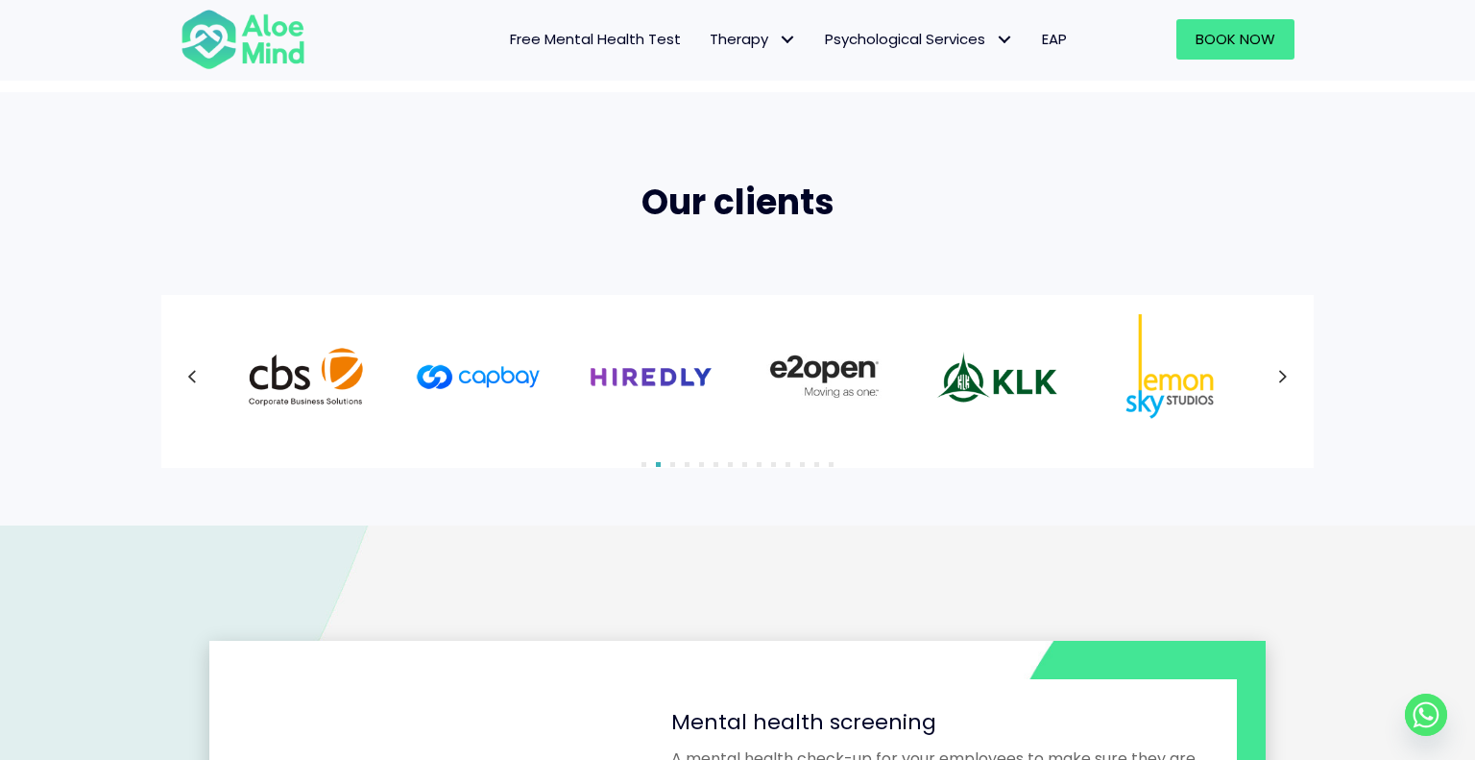
click at [1287, 376] on icon at bounding box center [1283, 376] width 10 height 25
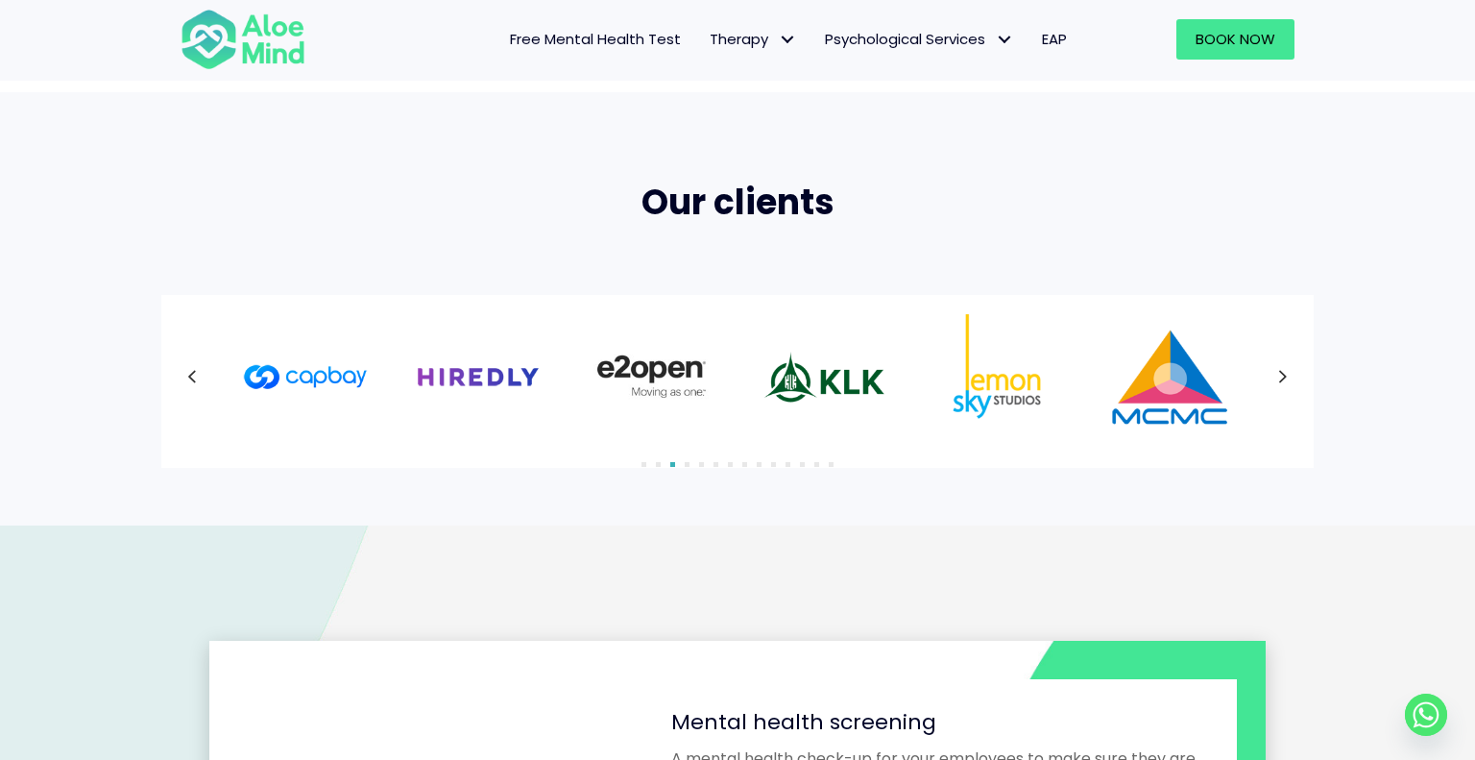
click at [1287, 376] on icon at bounding box center [1283, 376] width 10 height 25
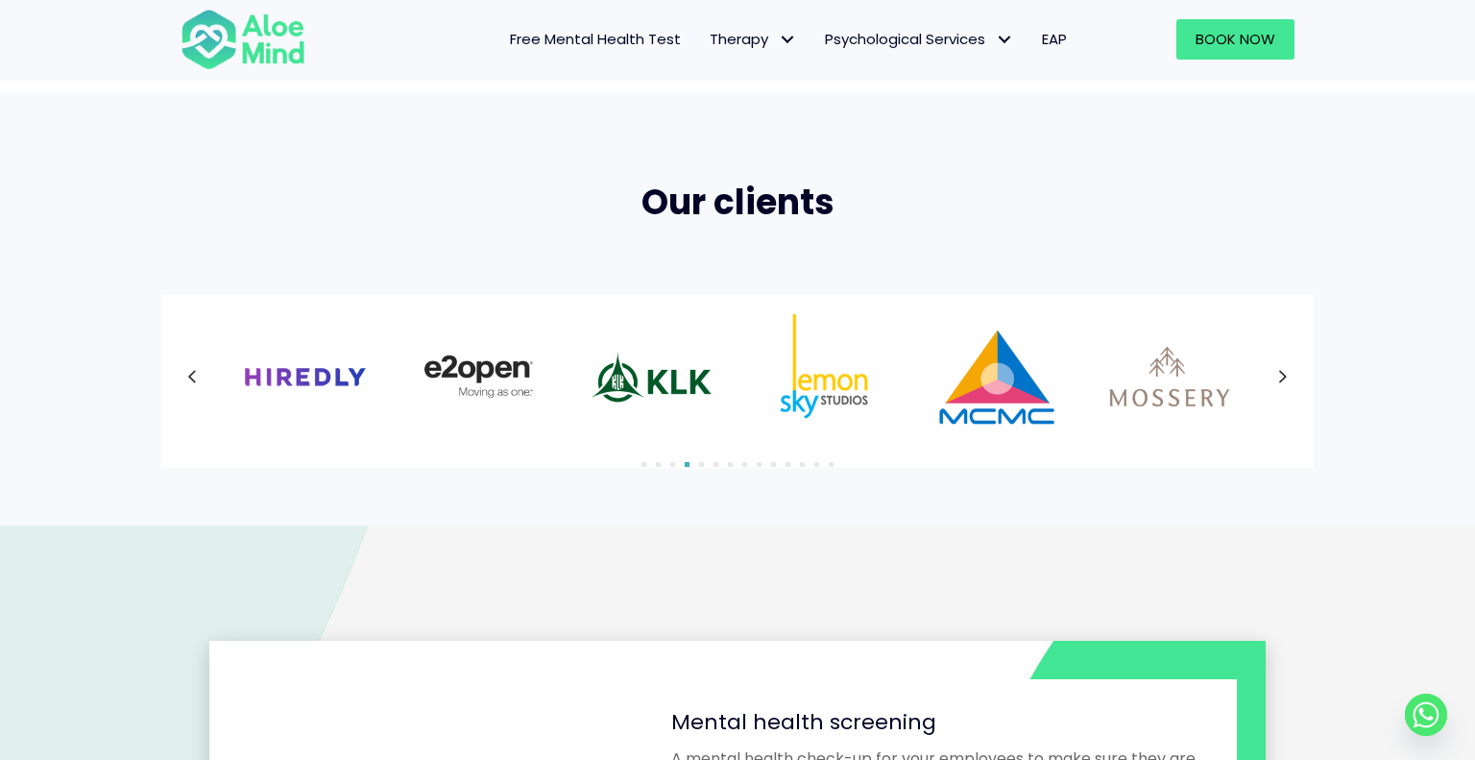
click at [1287, 376] on icon at bounding box center [1283, 376] width 10 height 25
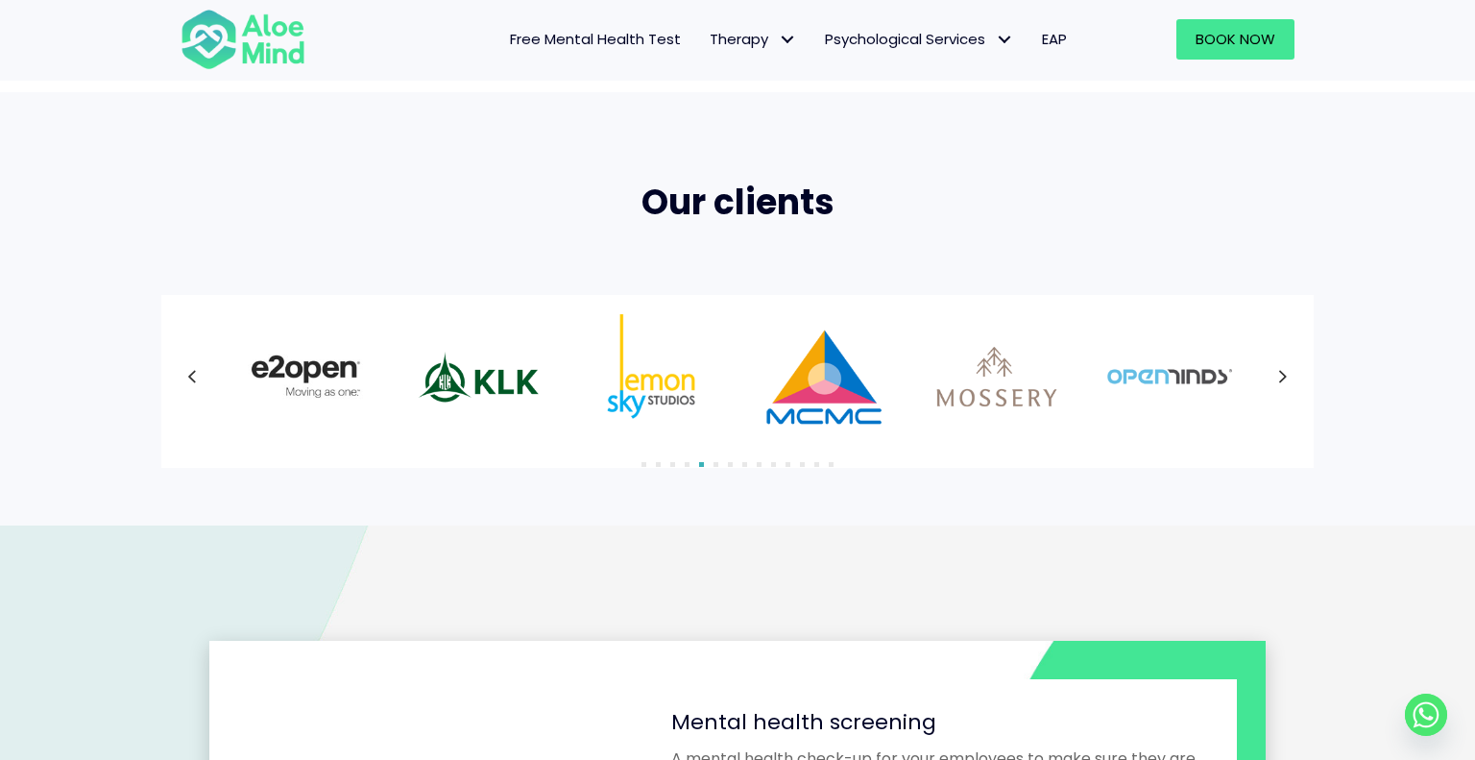
click at [1287, 376] on icon at bounding box center [1283, 376] width 10 height 25
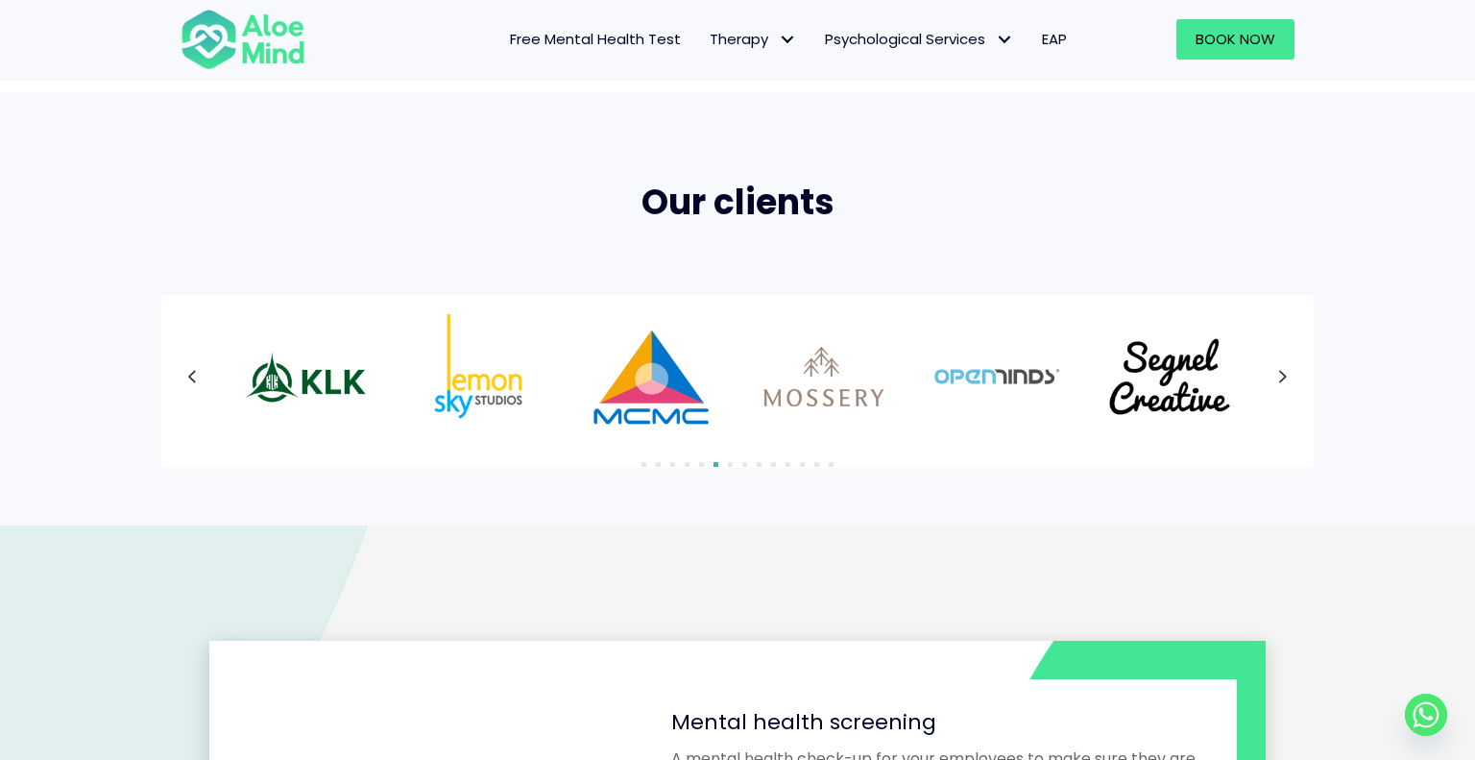
click at [1287, 376] on icon at bounding box center [1283, 376] width 10 height 25
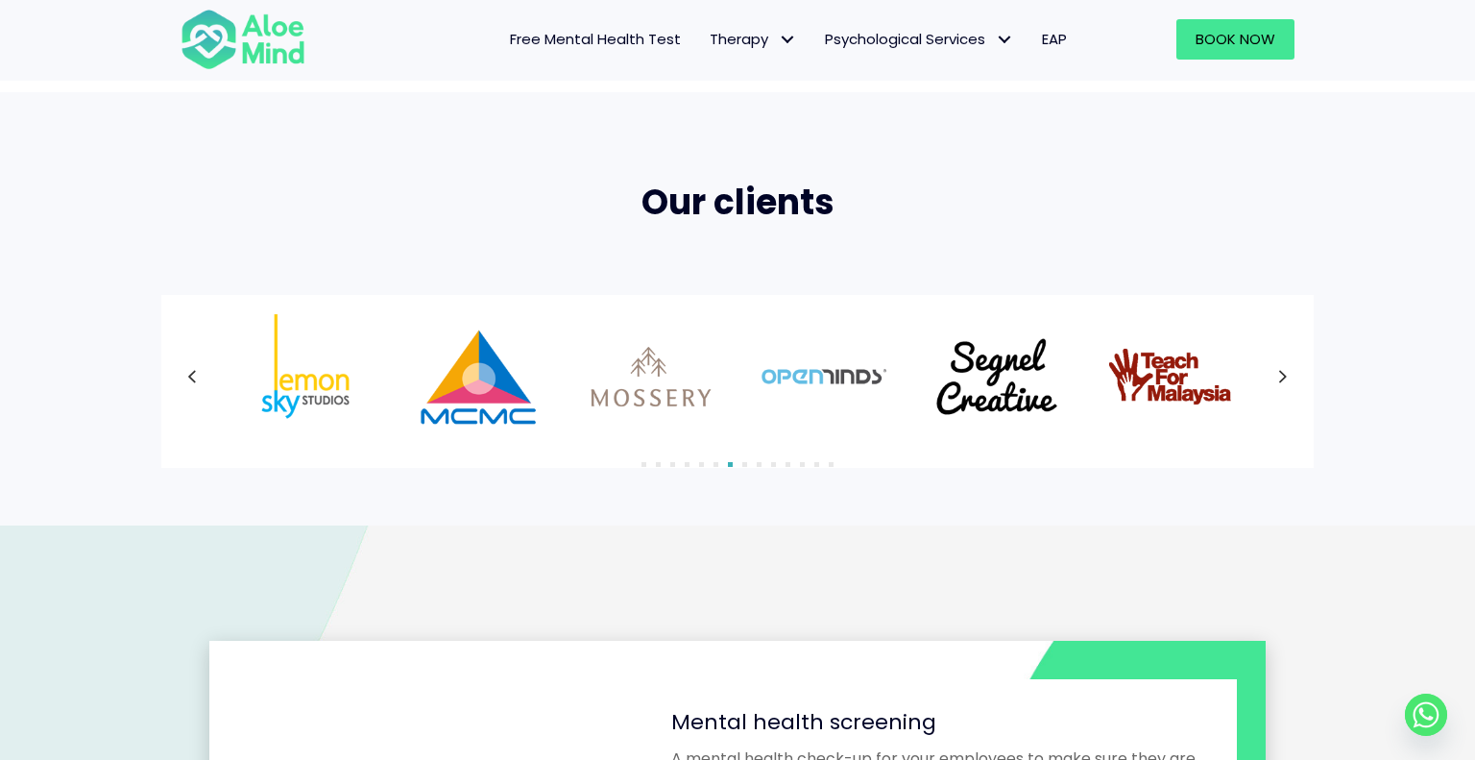
click at [1287, 376] on div at bounding box center [738, 376] width 1114 height 125
click at [1287, 376] on icon at bounding box center [1283, 376] width 10 height 25
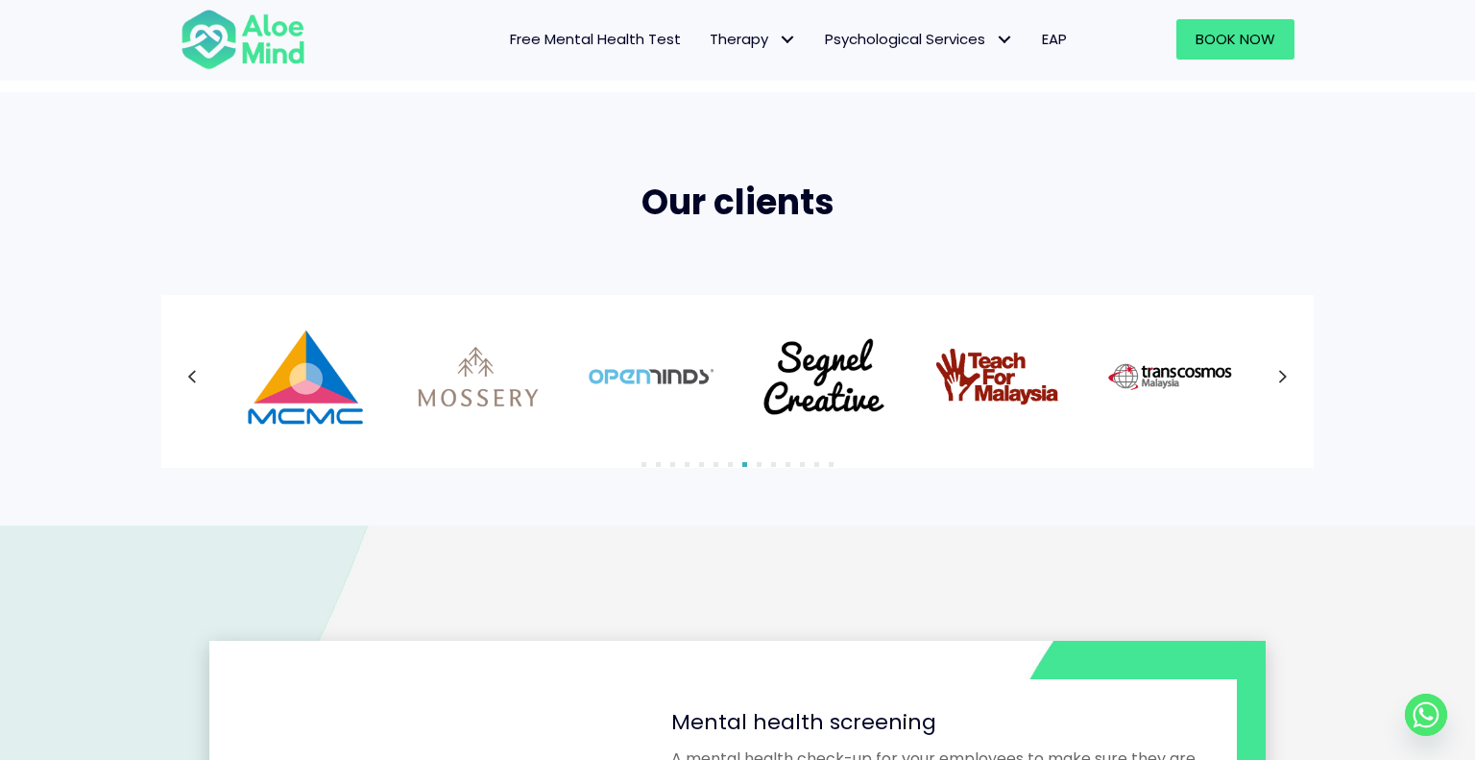
click at [1287, 376] on icon at bounding box center [1283, 376] width 10 height 25
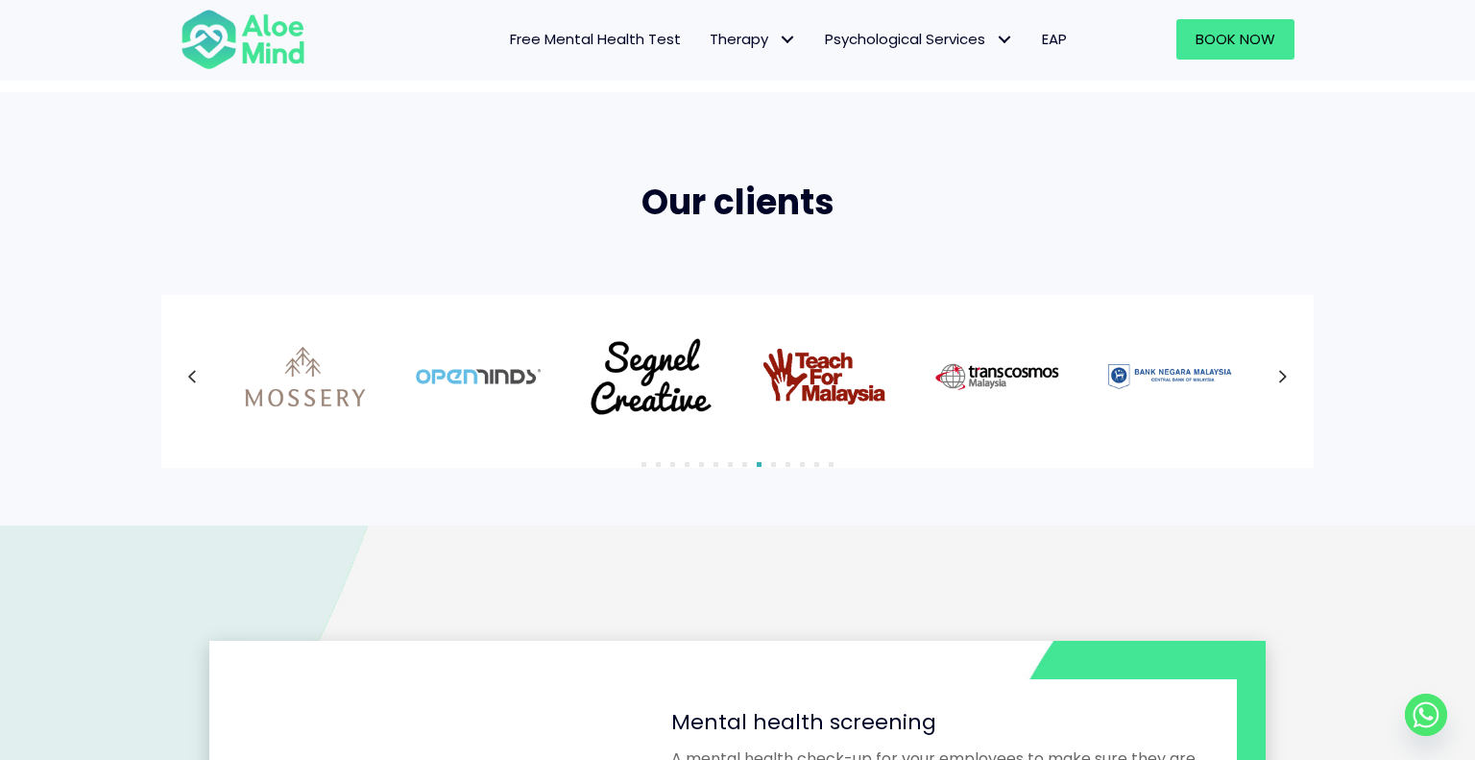
click at [1287, 376] on div at bounding box center [738, 376] width 1114 height 125
click at [1287, 376] on icon at bounding box center [1283, 376] width 10 height 25
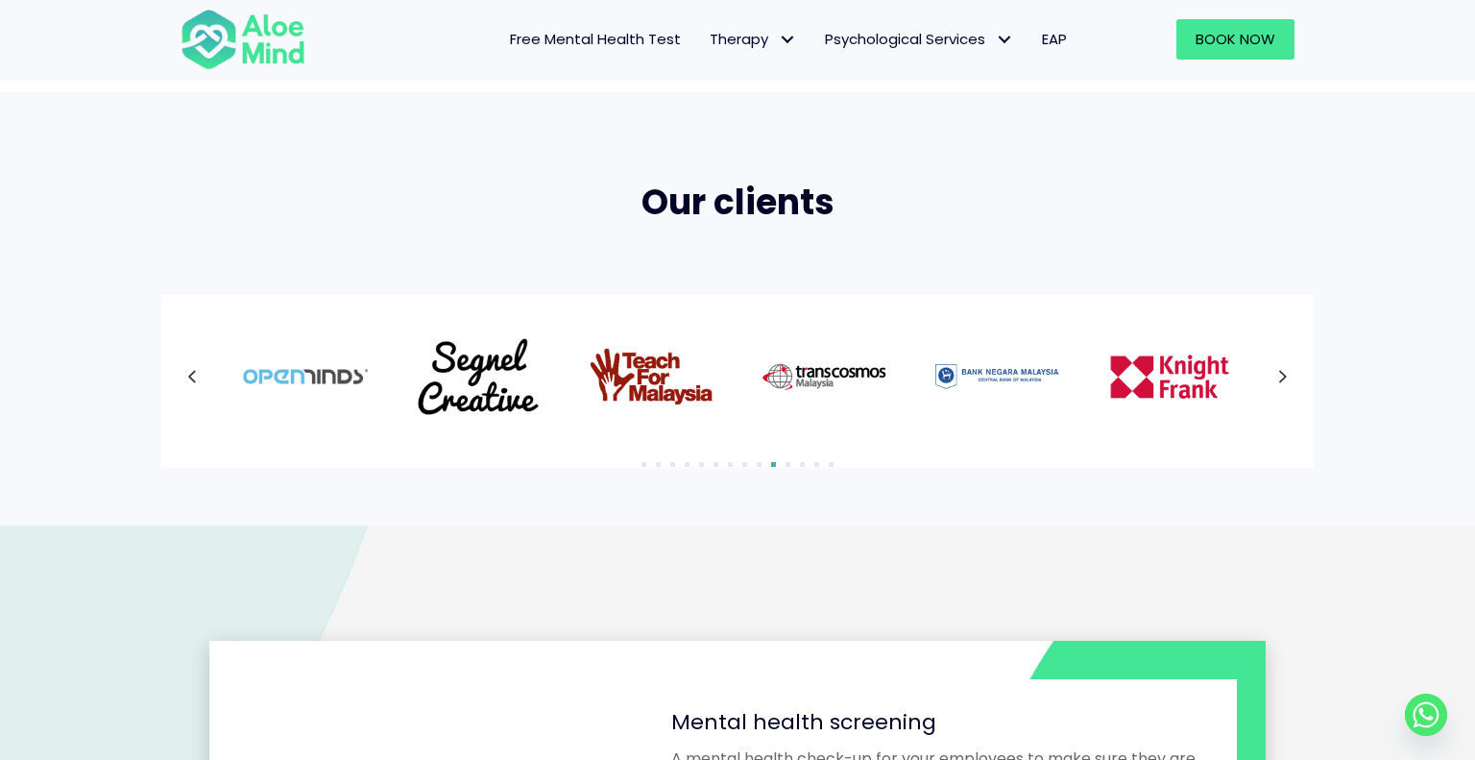
click at [1287, 376] on icon at bounding box center [1283, 376] width 10 height 25
